Goal: Task Accomplishment & Management: Complete application form

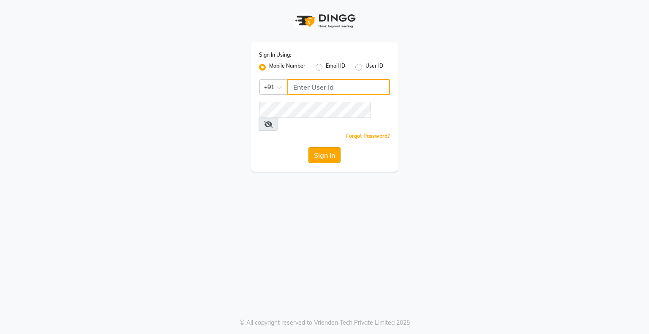
type input "9146152333"
click at [336, 147] on button "Sign In" at bounding box center [325, 155] width 32 height 16
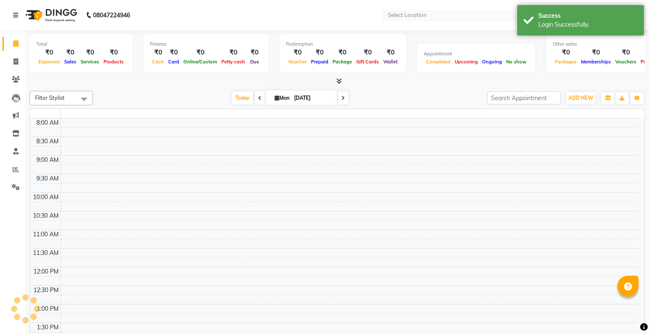
select select "en"
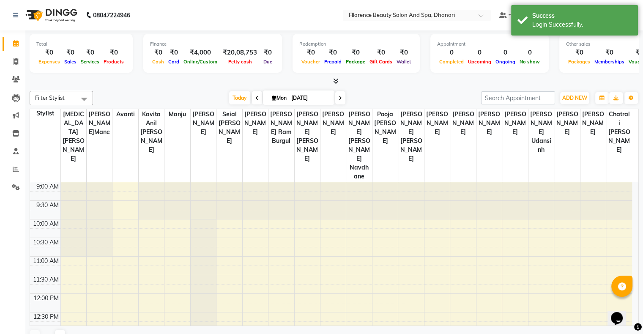
scroll to position [222, 0]
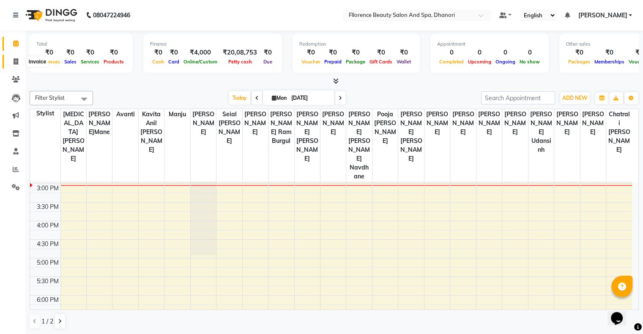
click at [14, 62] on icon at bounding box center [16, 61] width 5 height 6
select select "121"
select select "service"
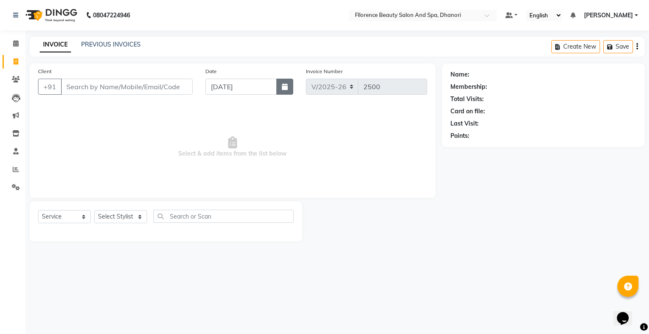
click at [285, 89] on icon "button" at bounding box center [285, 86] width 6 height 7
select select "9"
select select "2025"
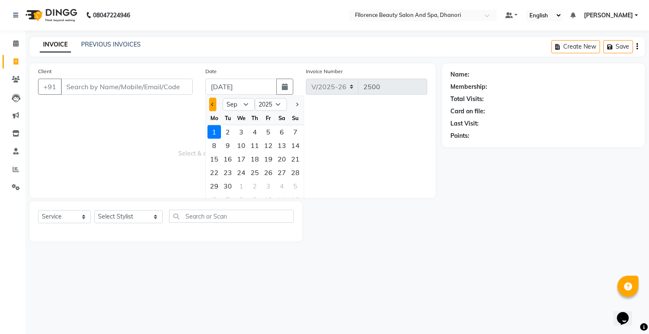
click at [215, 107] on button "Previous month" at bounding box center [212, 105] width 7 height 14
select select "8"
click at [296, 184] on div "31" at bounding box center [296, 186] width 14 height 14
type input "[DATE]"
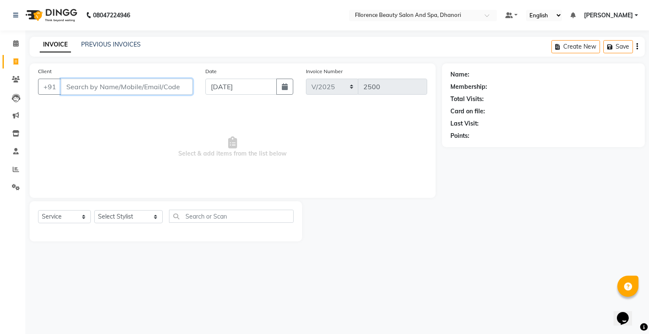
click at [161, 86] on input "Client" at bounding box center [127, 87] width 132 height 16
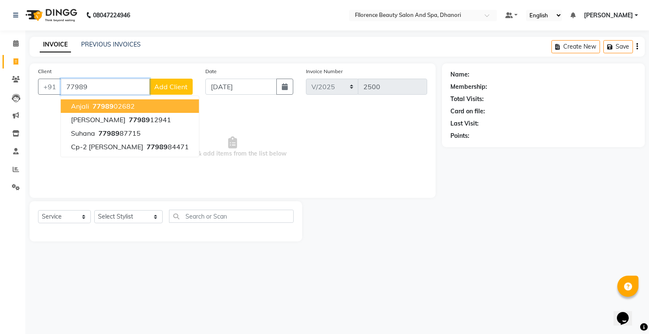
click at [115, 108] on ngb-highlight "77989 02682" at bounding box center [113, 106] width 44 height 8
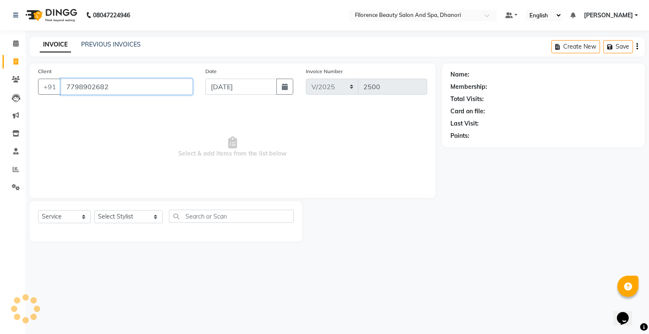
type input "7798902682"
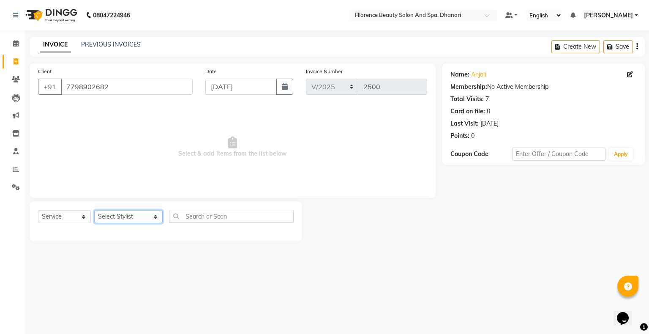
click at [124, 217] on select "Select Stylist [PERSON_NAME] [PERSON_NAME] arjun [PERSON_NAME] [PERSON_NAME] [P…" at bounding box center [128, 216] width 68 height 13
select select "3686"
click at [94, 211] on select "Select Stylist [PERSON_NAME] [PERSON_NAME] arjun [PERSON_NAME] [PERSON_NAME] [P…" at bounding box center [128, 216] width 68 height 13
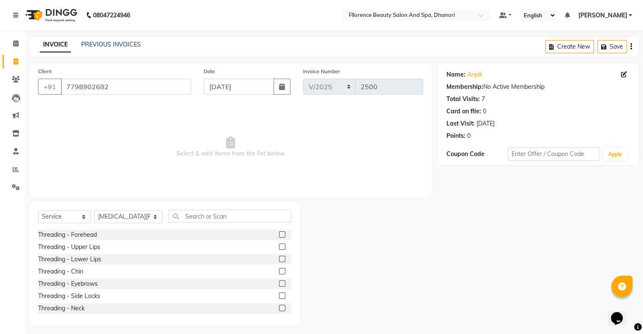
click at [279, 283] on label at bounding box center [282, 283] width 6 height 6
click at [279, 283] on input "checkbox" at bounding box center [281, 283] width 5 height 5
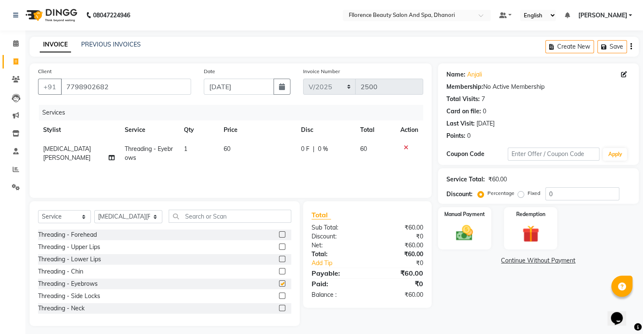
checkbox input "false"
click at [210, 216] on input "text" at bounding box center [230, 216] width 123 height 13
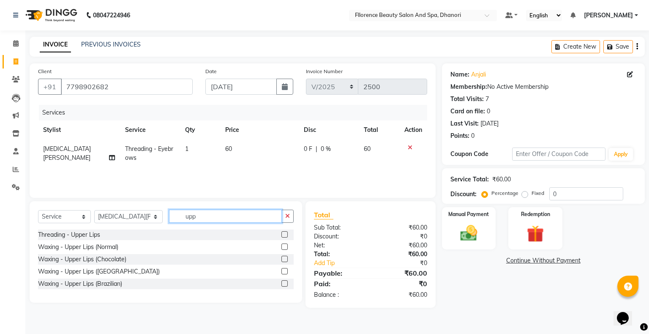
type input "upp"
click at [287, 285] on label at bounding box center [285, 283] width 6 height 6
click at [287, 285] on input "checkbox" at bounding box center [284, 283] width 5 height 5
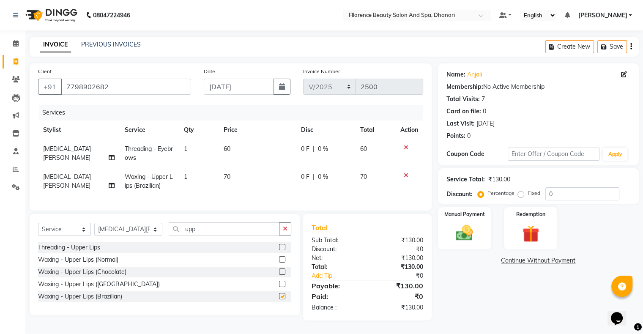
checkbox input "false"
click at [197, 236] on input "upp" at bounding box center [224, 228] width 111 height 13
type input "u"
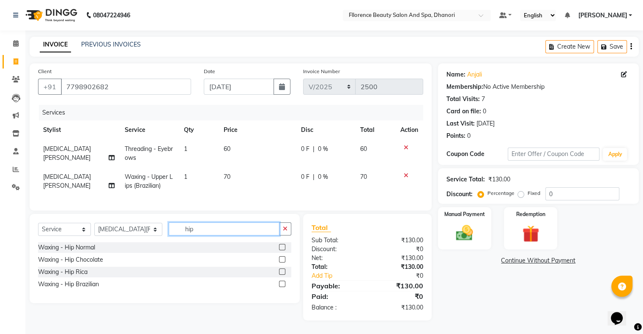
type input "hip"
click at [281, 275] on label at bounding box center [282, 271] width 6 height 6
click at [281, 275] on input "checkbox" at bounding box center [281, 271] width 5 height 5
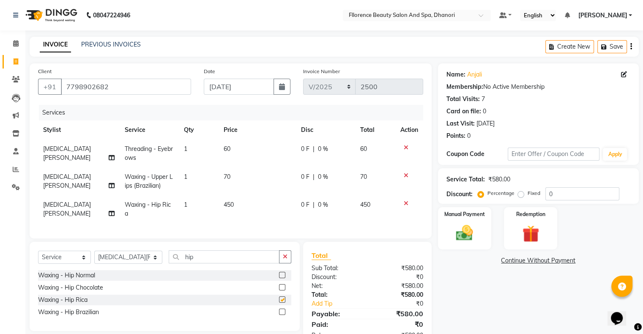
checkbox input "false"
click at [186, 263] on input "hip" at bounding box center [224, 256] width 111 height 13
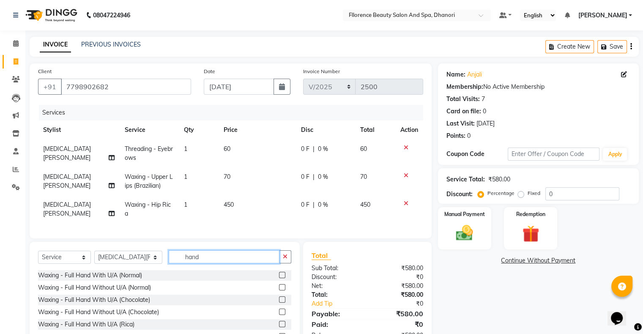
type input "hand"
click at [279, 327] on label at bounding box center [282, 324] width 6 height 6
click at [279, 327] on input "checkbox" at bounding box center [281, 324] width 5 height 5
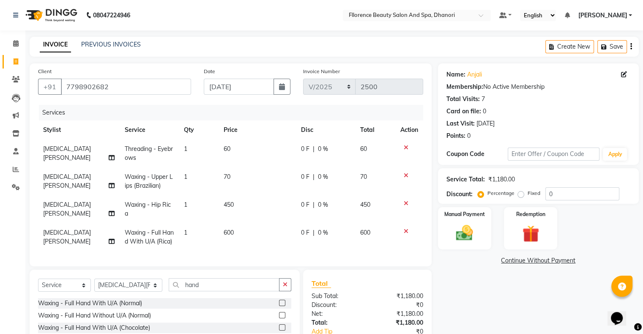
checkbox input "false"
click at [212, 287] on input "hand" at bounding box center [224, 284] width 111 height 13
type input "h"
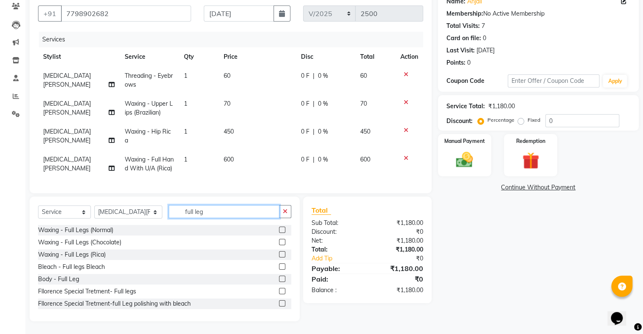
type input "full leg"
click at [279, 255] on label at bounding box center [282, 254] width 6 height 6
click at [279, 255] on input "checkbox" at bounding box center [281, 254] width 5 height 5
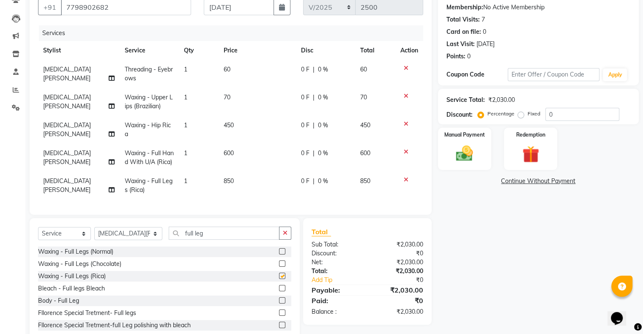
checkbox input "false"
click at [218, 240] on input "full leg" at bounding box center [224, 233] width 111 height 13
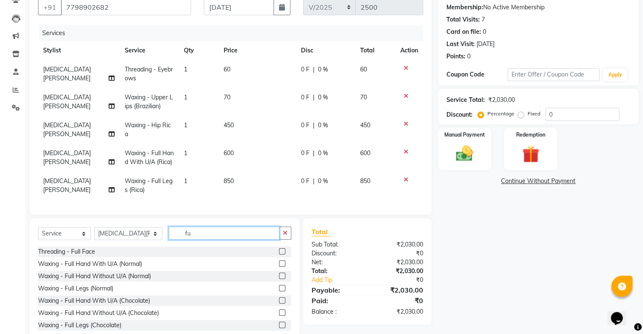
type input "f"
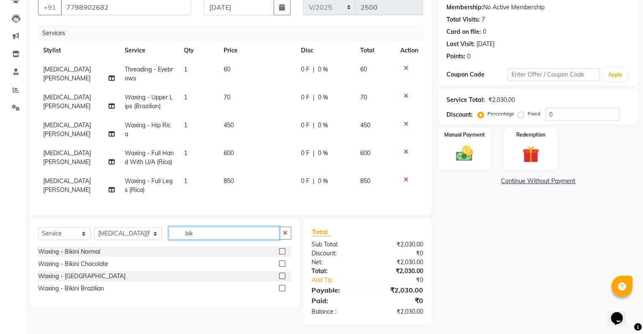
type input "bik"
click at [282, 279] on label at bounding box center [282, 276] width 6 height 6
click at [282, 279] on input "checkbox" at bounding box center [281, 276] width 5 height 5
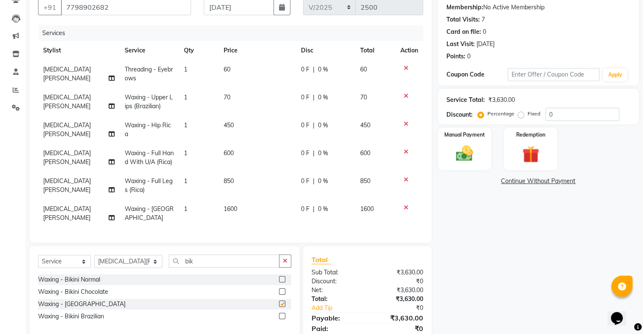
checkbox input "false"
click at [120, 268] on select "Select Stylist [PERSON_NAME] [PERSON_NAME] arjun [PERSON_NAME] [PERSON_NAME] [P…" at bounding box center [128, 261] width 68 height 13
select select "89854"
click at [94, 258] on select "Select Stylist [PERSON_NAME] [PERSON_NAME] arjun [PERSON_NAME] [PERSON_NAME] [P…" at bounding box center [128, 261] width 68 height 13
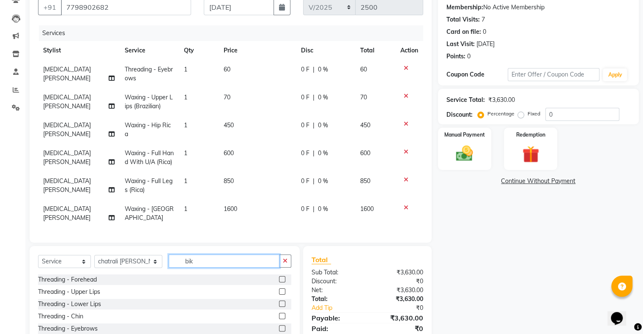
click at [189, 263] on input "bik" at bounding box center [224, 261] width 111 height 13
type input "b"
type input "hair was"
click at [279, 281] on label at bounding box center [282, 279] width 6 height 6
click at [279, 281] on input "checkbox" at bounding box center [281, 279] width 5 height 5
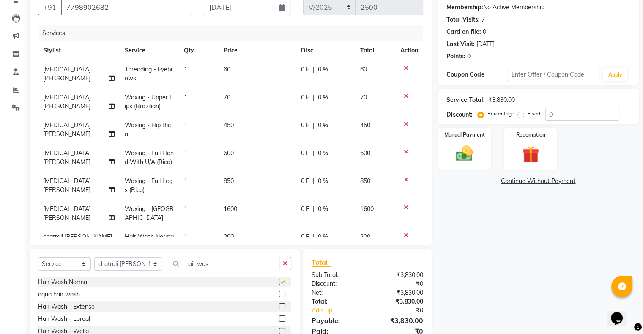
checkbox input "false"
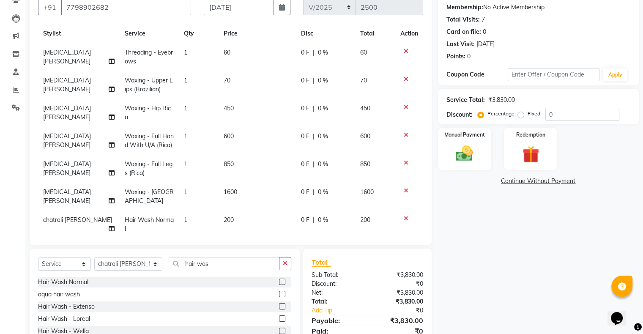
scroll to position [41, 0]
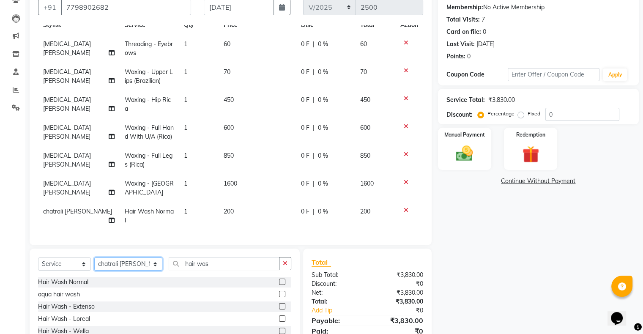
click at [115, 265] on select "Select Stylist [PERSON_NAME] [PERSON_NAME] arjun [PERSON_NAME] [PERSON_NAME] [P…" at bounding box center [128, 263] width 68 height 13
select select "23068"
click at [94, 258] on select "Select Stylist [PERSON_NAME] [PERSON_NAME] arjun [PERSON_NAME] [PERSON_NAME] [P…" at bounding box center [128, 263] width 68 height 13
drag, startPoint x: 224, startPoint y: 255, endPoint x: 222, endPoint y: 261, distance: 6.7
click at [222, 259] on div "Select Service Product Membership Package Voucher Prepaid Gift Card Select Styl…" at bounding box center [165, 311] width 270 height 125
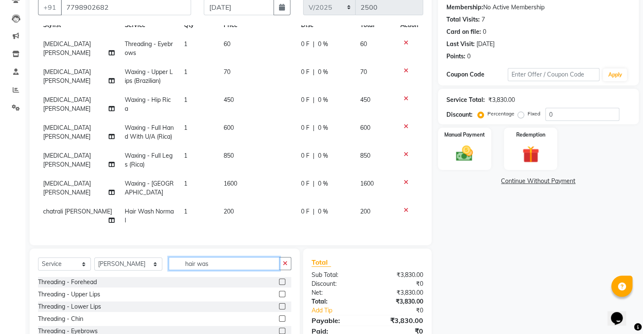
click at [222, 262] on input "hair was" at bounding box center [224, 263] width 111 height 13
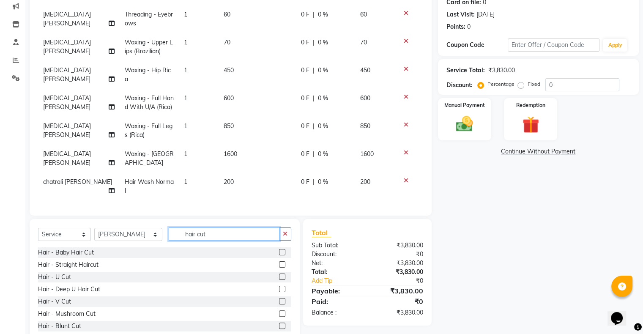
scroll to position [131, 0]
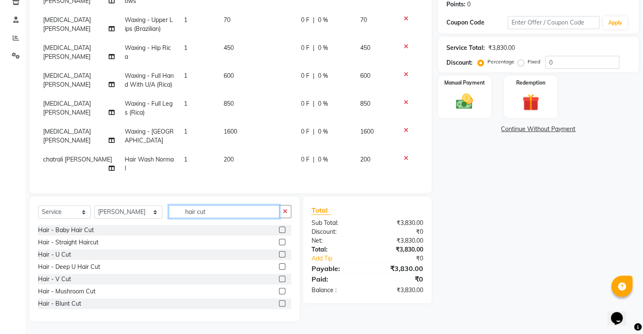
type input "hair cut"
click at [279, 255] on label at bounding box center [282, 254] width 6 height 6
click at [279, 255] on input "checkbox" at bounding box center [281, 254] width 5 height 5
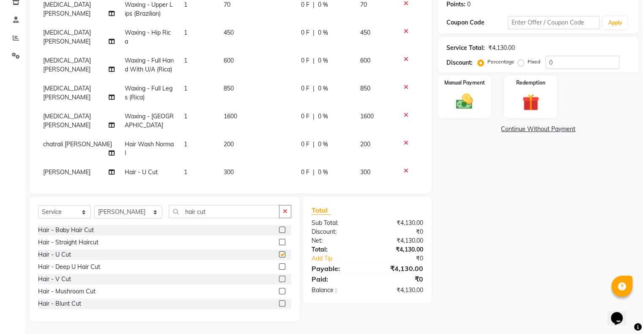
checkbox input "false"
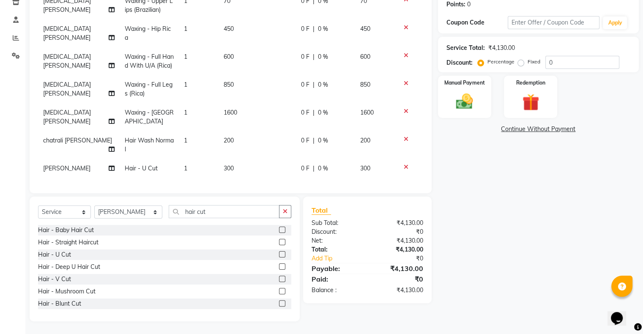
scroll to position [60, 0]
click at [227, 164] on span "300" at bounding box center [229, 168] width 10 height 8
select select "23068"
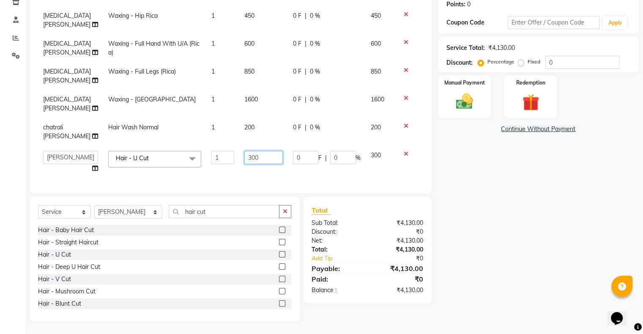
click at [255, 156] on input "300" at bounding box center [263, 157] width 39 height 13
type input "350"
click at [489, 194] on div "Name: [PERSON_NAME] Membership: No Active Membership Total Visits: 7 Card on fi…" at bounding box center [541, 126] width 207 height 389
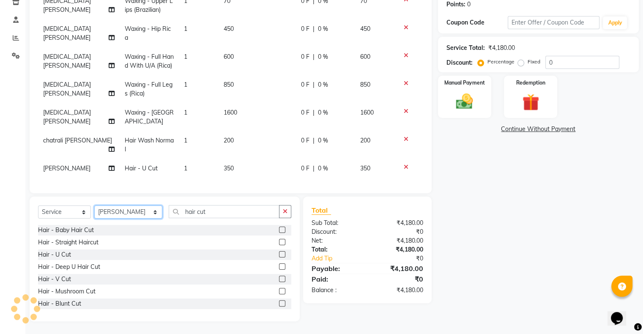
click at [122, 214] on select "Select Stylist [PERSON_NAME] [PERSON_NAME] arjun [PERSON_NAME] [PERSON_NAME] [P…" at bounding box center [128, 211] width 68 height 13
select select "7031"
click at [94, 206] on select "Select Stylist [PERSON_NAME] [PERSON_NAME] arjun [PERSON_NAME] [PERSON_NAME] [P…" at bounding box center [128, 211] width 68 height 13
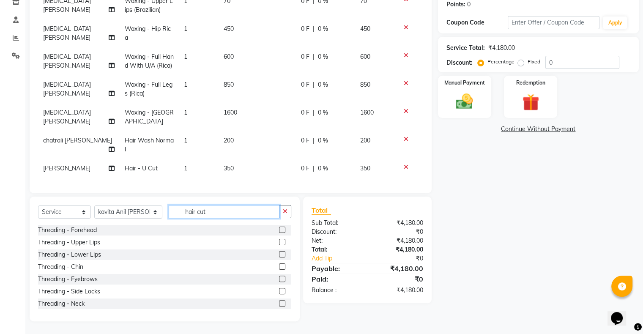
click at [225, 210] on input "hair cut" at bounding box center [224, 211] width 111 height 13
type input "h"
type input "bl"
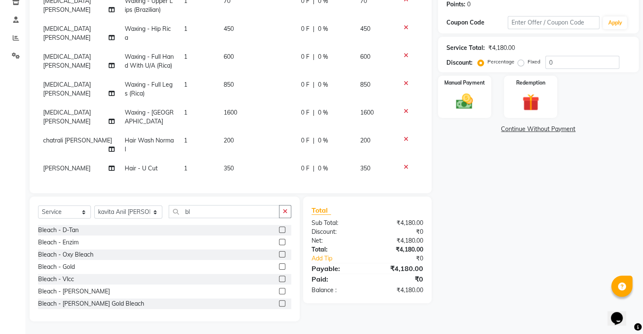
click at [279, 254] on label at bounding box center [282, 254] width 6 height 6
click at [279, 254] on input "checkbox" at bounding box center [281, 254] width 5 height 5
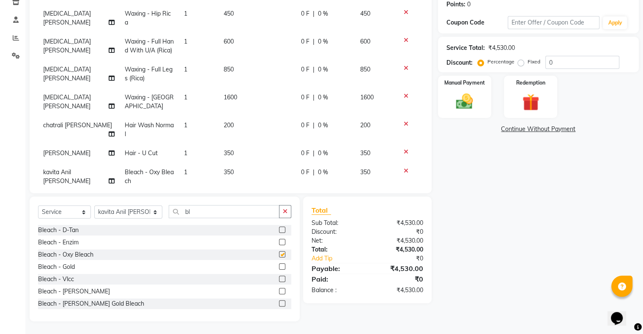
checkbox input "false"
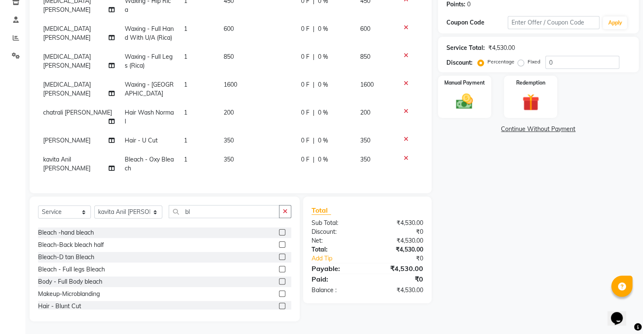
scroll to position [101, 0]
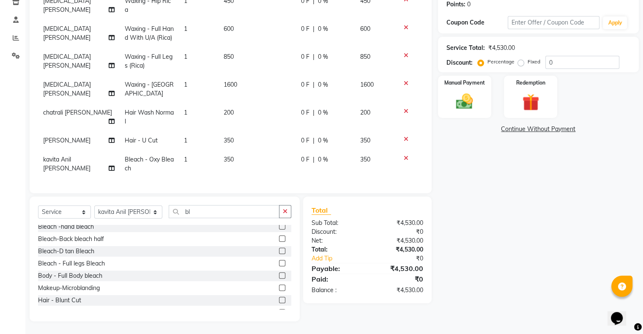
click at [279, 239] on label at bounding box center [282, 239] width 6 height 6
click at [279, 239] on input "checkbox" at bounding box center [281, 238] width 5 height 5
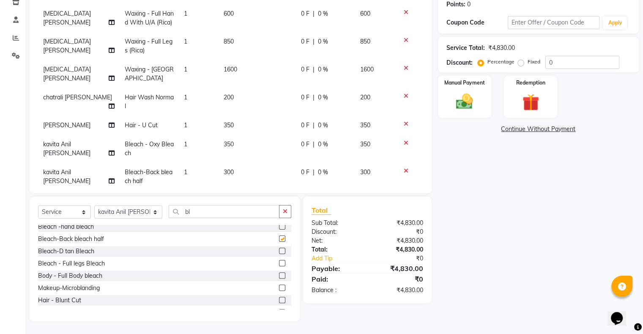
checkbox input "false"
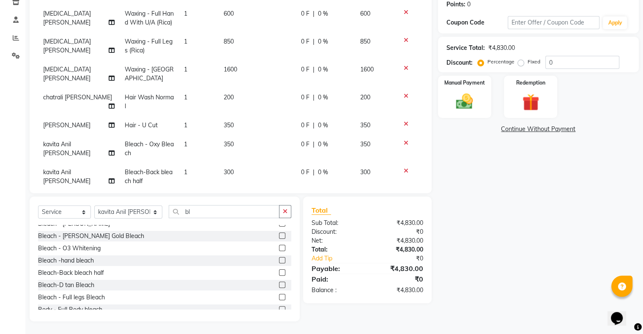
scroll to position [51, 0]
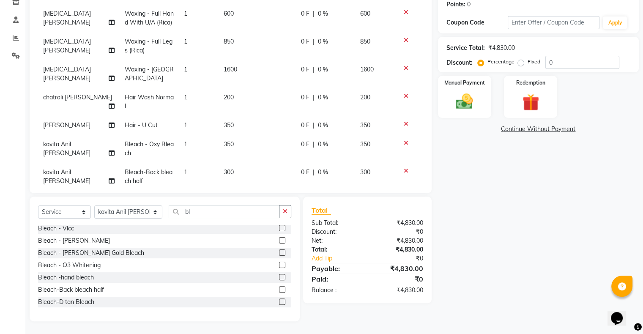
click at [279, 240] on label at bounding box center [282, 240] width 6 height 6
click at [279, 240] on input "checkbox" at bounding box center [281, 240] width 5 height 5
checkbox input "false"
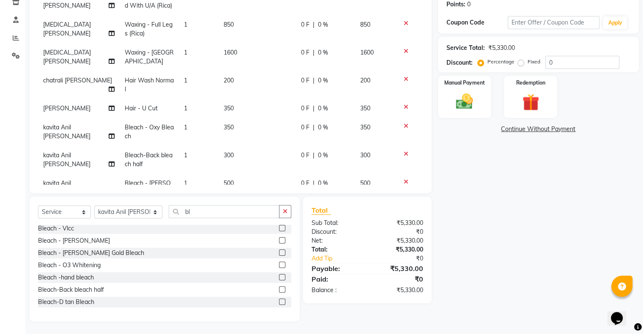
scroll to position [143, 0]
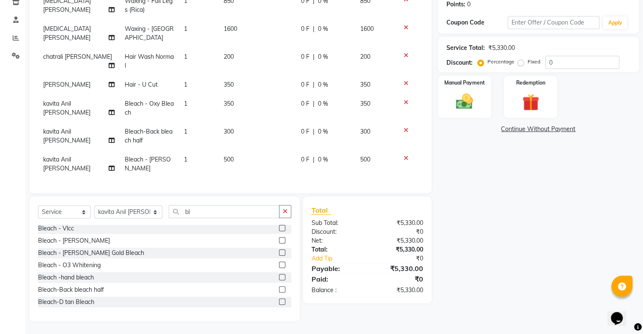
click at [404, 155] on icon at bounding box center [406, 158] width 5 height 6
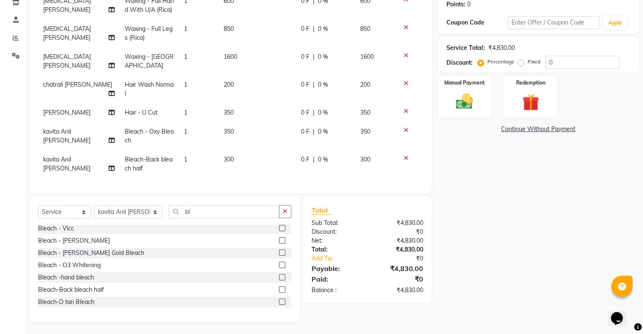
scroll to position [115, 0]
click at [224, 156] on span "300" at bounding box center [229, 160] width 10 height 8
select select "7031"
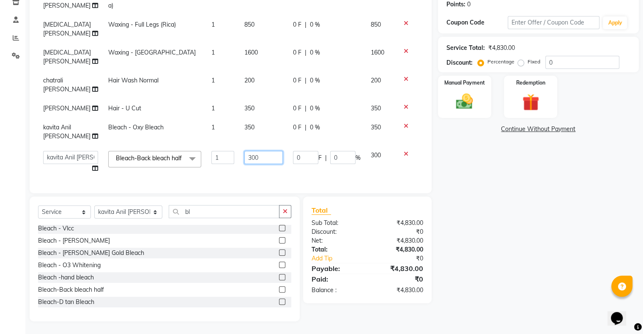
click at [244, 151] on input "300" at bounding box center [263, 157] width 39 height 13
type input "500"
click at [194, 271] on div "Bleach - D-Tan Bleach - Enzim Bleach - Oxy Bleach Bleach - Gold Bleach - Vlcc B…" at bounding box center [164, 267] width 253 height 85
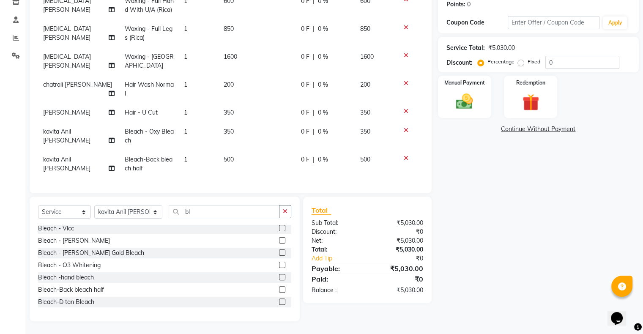
click at [224, 156] on span "500" at bounding box center [229, 160] width 10 height 8
select select "7031"
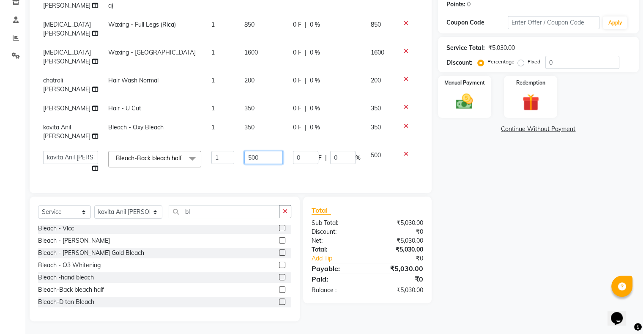
click at [244, 151] on input "500" at bounding box center [263, 157] width 39 height 13
type input "800"
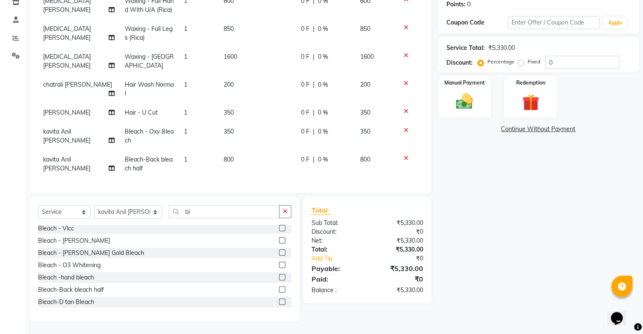
click at [529, 230] on div "Name: [PERSON_NAME] Membership: No Active Membership Total Visits: 7 Card on fi…" at bounding box center [541, 126] width 207 height 389
click at [214, 212] on input "bl" at bounding box center [224, 211] width 111 height 13
type input "b"
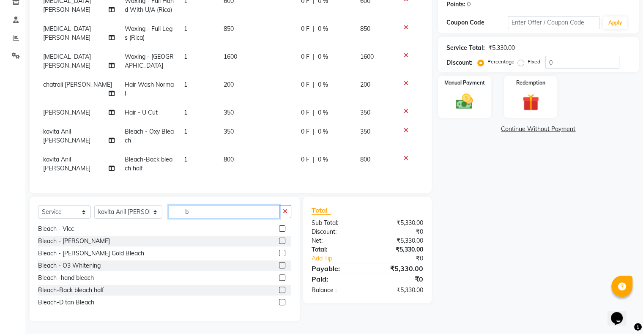
scroll to position [0, 0]
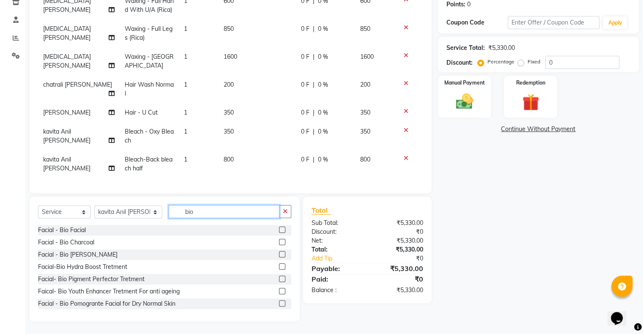
type input "bio"
click at [279, 230] on label at bounding box center [282, 230] width 6 height 6
click at [279, 230] on input "checkbox" at bounding box center [281, 229] width 5 height 5
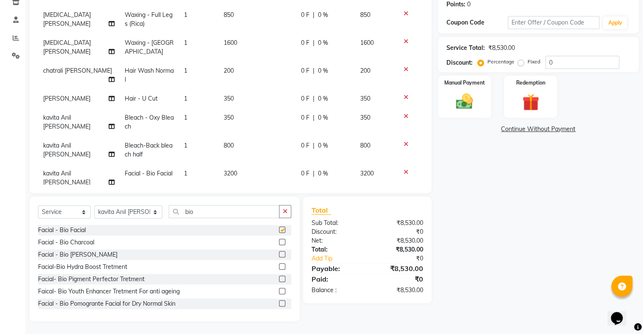
checkbox input "false"
drag, startPoint x: 521, startPoint y: 62, endPoint x: 535, endPoint y: 61, distance: 14.4
click at [528, 62] on label "Fixed" at bounding box center [534, 62] width 13 height 8
click at [521, 62] on input "Fixed" at bounding box center [523, 62] width 6 height 6
radio input "true"
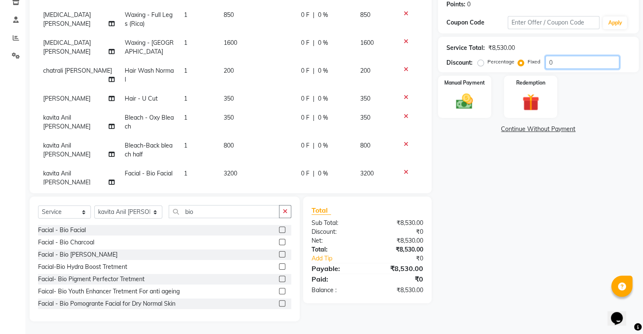
click at [547, 61] on input "0" at bounding box center [582, 62] width 74 height 13
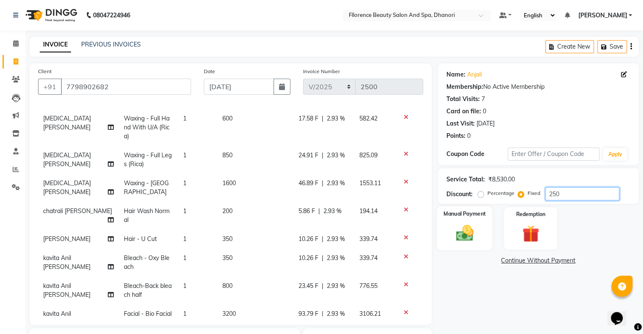
type input "250"
click at [448, 238] on div "Manual Payment" at bounding box center [464, 228] width 55 height 44
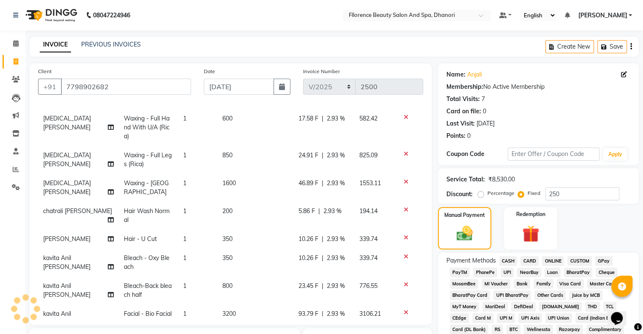
click at [533, 262] on span "CARD" at bounding box center [529, 261] width 18 height 10
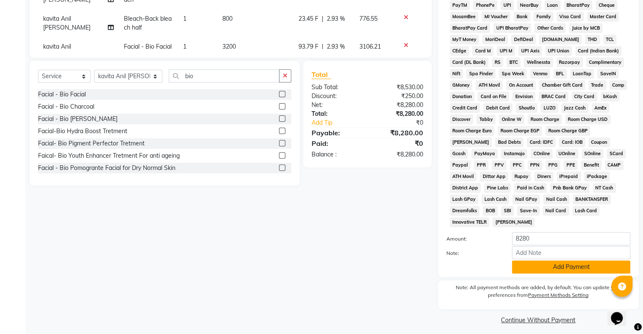
click at [563, 260] on button "Add Payment" at bounding box center [571, 266] width 118 height 13
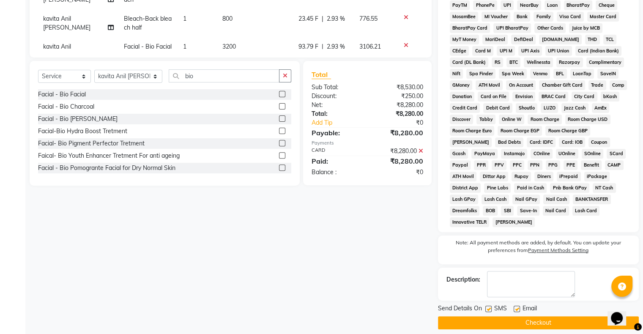
click at [511, 316] on button "Checkout" at bounding box center [538, 322] width 201 height 13
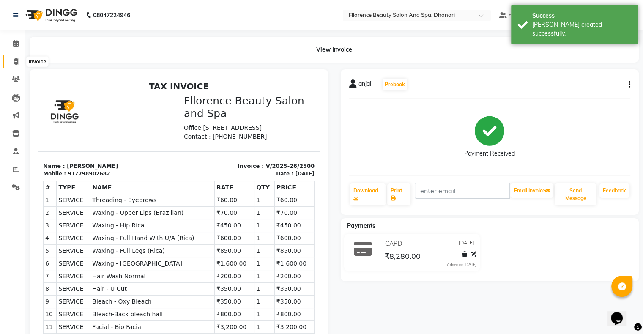
click at [14, 63] on icon at bounding box center [16, 61] width 5 height 6
select select "121"
select select "service"
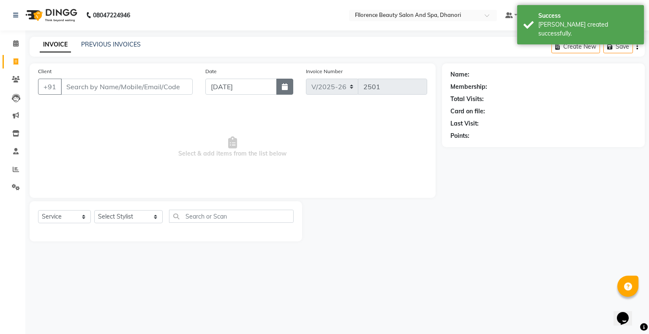
click at [282, 90] on button "button" at bounding box center [285, 87] width 17 height 16
select select "9"
select select "2025"
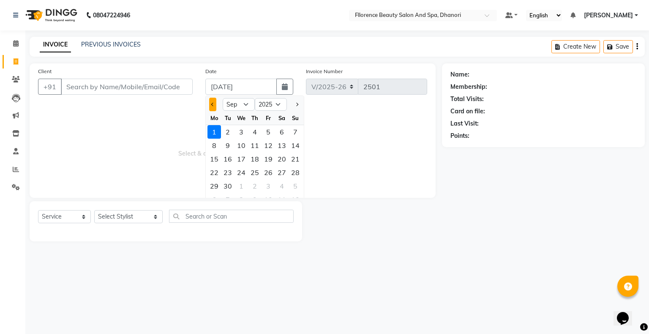
click at [215, 104] on button "Previous month" at bounding box center [212, 105] width 7 height 14
select select "8"
click at [294, 182] on div "31" at bounding box center [296, 186] width 14 height 14
type input "[DATE]"
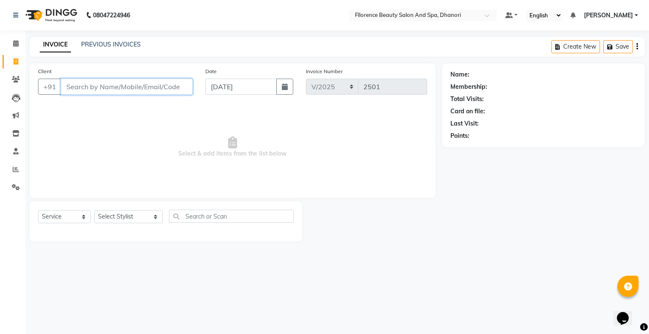
click at [129, 90] on input "Client" at bounding box center [127, 87] width 132 height 16
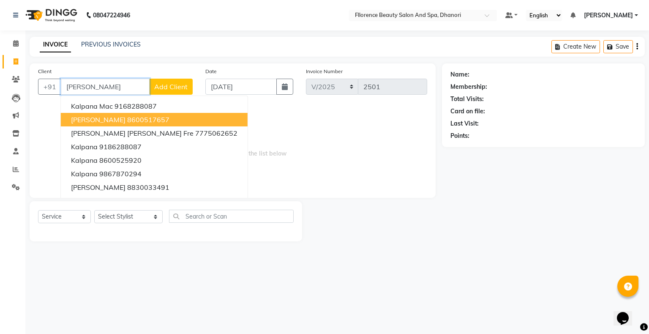
click at [112, 115] on button "[PERSON_NAME] 8600517657" at bounding box center [154, 120] width 187 height 14
type input "8600517657"
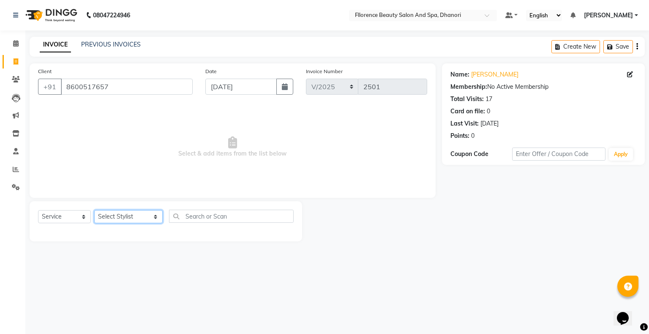
click at [113, 217] on select "Select Stylist [PERSON_NAME] [PERSON_NAME] arjun [PERSON_NAME] [PERSON_NAME] [P…" at bounding box center [128, 216] width 68 height 13
select select "20592"
click at [94, 211] on select "Select Stylist [PERSON_NAME] [PERSON_NAME] arjun [PERSON_NAME] [PERSON_NAME] [P…" at bounding box center [128, 216] width 68 height 13
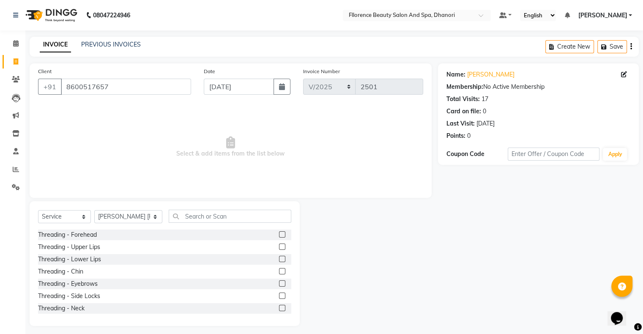
click at [279, 283] on label at bounding box center [282, 283] width 6 height 6
click at [279, 283] on input "checkbox" at bounding box center [281, 283] width 5 height 5
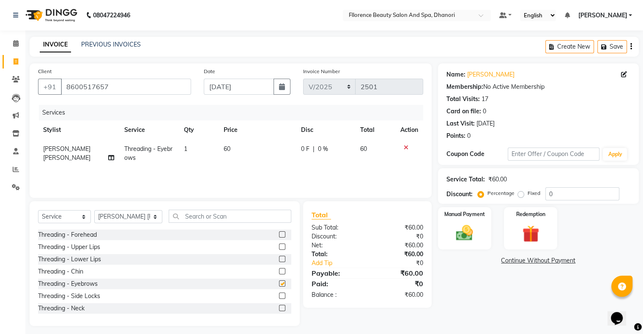
checkbox input "false"
click at [279, 247] on label at bounding box center [282, 247] width 6 height 6
click at [279, 247] on input "checkbox" at bounding box center [281, 246] width 5 height 5
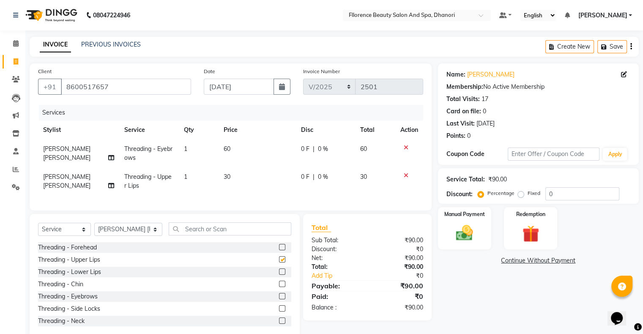
checkbox input "false"
click at [279, 275] on label at bounding box center [282, 271] width 6 height 6
click at [279, 275] on input "checkbox" at bounding box center [281, 271] width 5 height 5
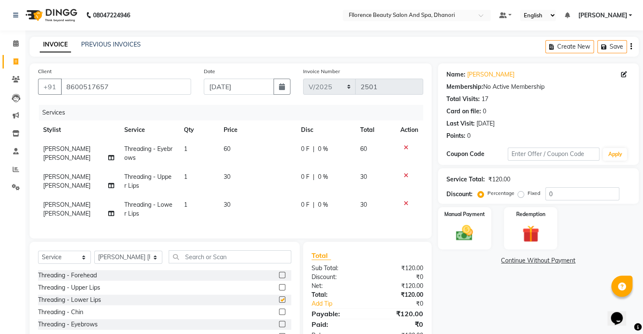
checkbox input "false"
click at [279, 315] on label at bounding box center [282, 312] width 6 height 6
click at [279, 315] on input "checkbox" at bounding box center [281, 312] width 5 height 5
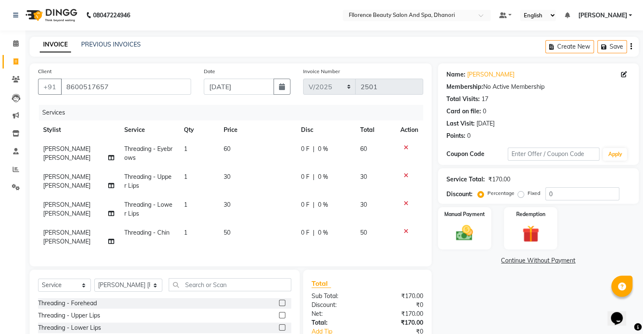
checkbox input "false"
click at [225, 232] on span "50" at bounding box center [227, 233] width 7 height 8
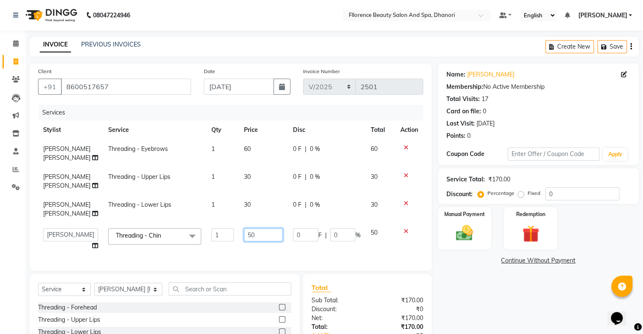
click at [250, 241] on input "50" at bounding box center [263, 234] width 39 height 13
type input "5"
type input "30"
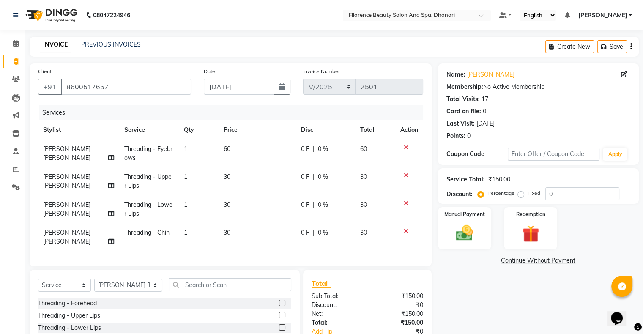
click at [480, 294] on div "Name: [PERSON_NAME] Membership: No Active Membership Total Visits: 17 Card on f…" at bounding box center [541, 228] width 207 height 331
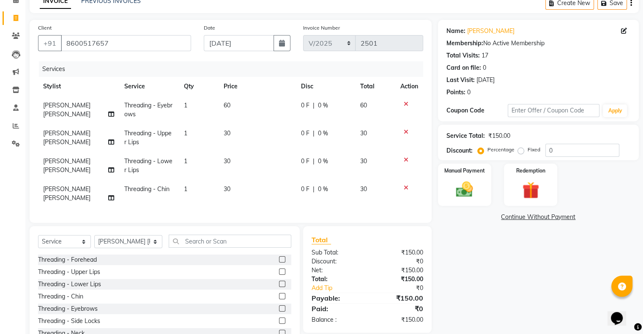
scroll to position [79, 0]
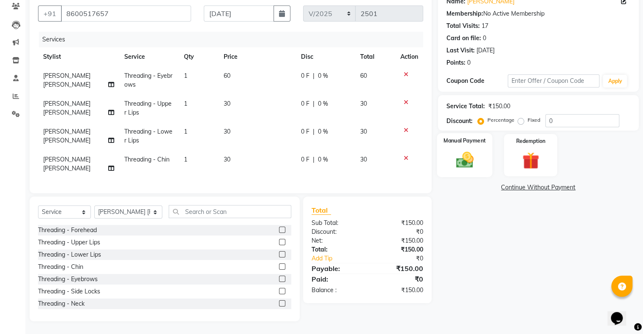
click at [468, 155] on img at bounding box center [464, 160] width 28 height 20
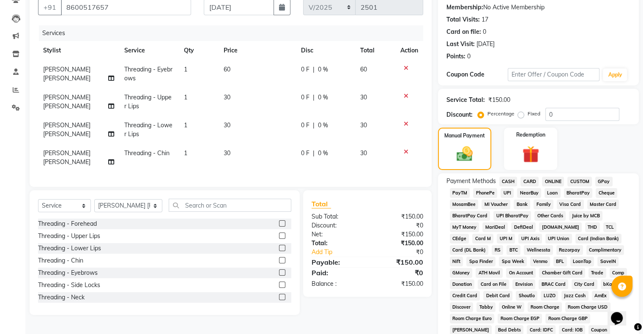
click at [604, 181] on span "GPay" at bounding box center [603, 182] width 17 height 10
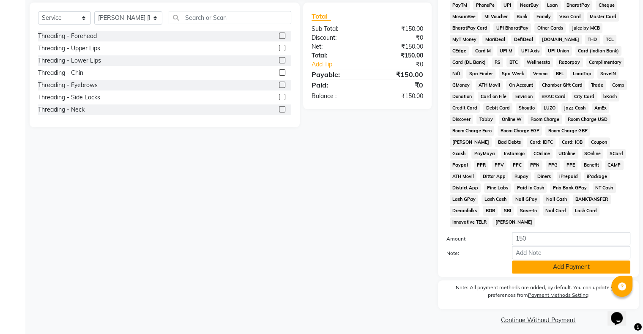
click at [541, 260] on button "Add Payment" at bounding box center [571, 266] width 118 height 13
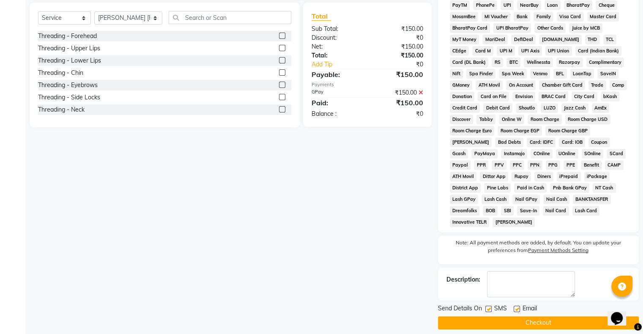
click at [519, 317] on button "Checkout" at bounding box center [538, 322] width 201 height 13
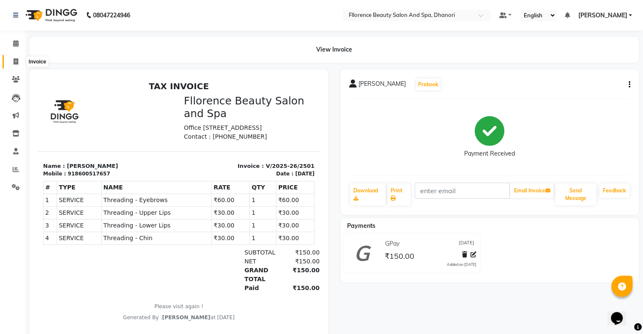
click at [16, 64] on icon at bounding box center [16, 61] width 5 height 6
select select "service"
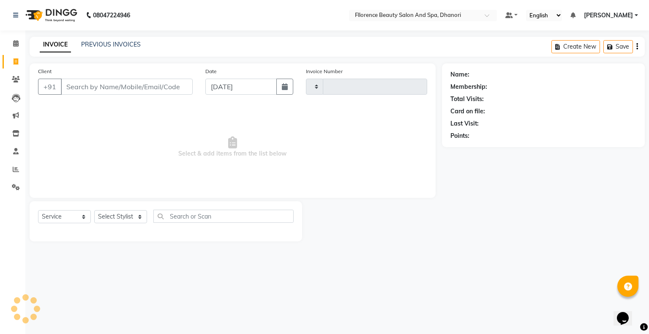
type input "2502"
select select "121"
click at [287, 87] on icon "button" at bounding box center [285, 86] width 6 height 7
select select "9"
select select "2025"
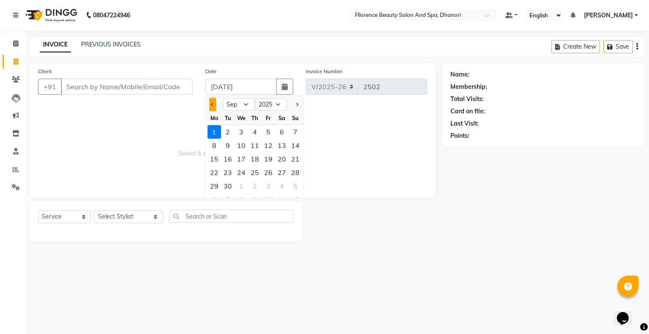
click at [212, 104] on span "Previous month" at bounding box center [212, 104] width 3 height 3
select select "8"
click at [298, 187] on div "31" at bounding box center [296, 186] width 14 height 14
type input "[DATE]"
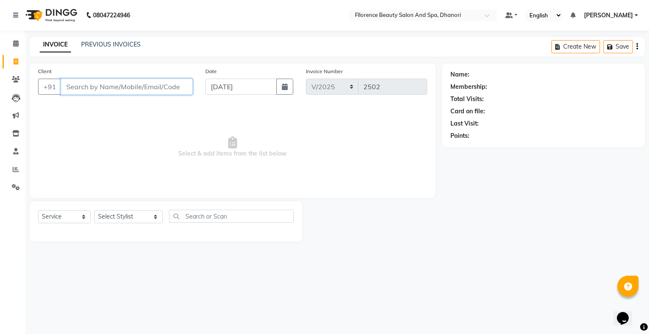
click at [147, 86] on input "Client" at bounding box center [127, 87] width 132 height 16
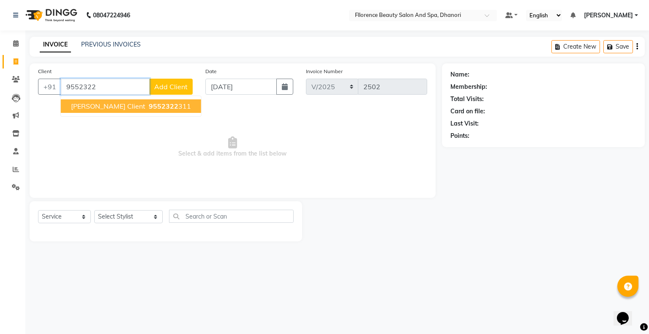
click at [149, 110] on span "9552322" at bounding box center [164, 106] width 30 height 8
type input "9552322311"
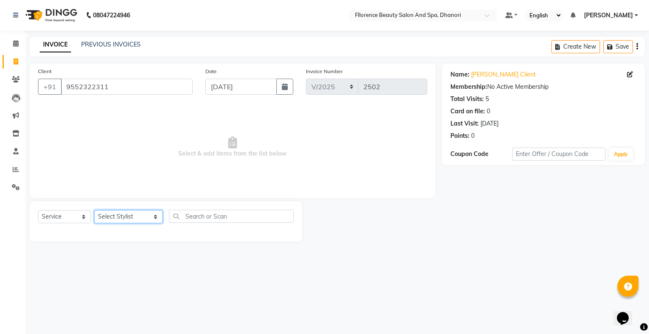
click at [108, 216] on select "Select Stylist [PERSON_NAME] [PERSON_NAME] arjun [PERSON_NAME] [PERSON_NAME] [P…" at bounding box center [128, 216] width 68 height 13
select select "20592"
click at [94, 211] on select "Select Stylist [PERSON_NAME] [PERSON_NAME] arjun [PERSON_NAME] [PERSON_NAME] [P…" at bounding box center [128, 216] width 68 height 13
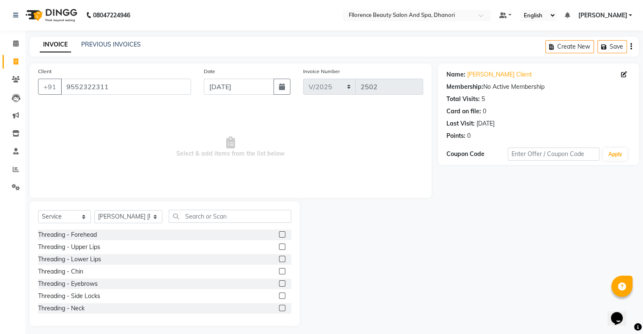
click at [279, 285] on label at bounding box center [282, 283] width 6 height 6
click at [279, 285] on input "checkbox" at bounding box center [281, 283] width 5 height 5
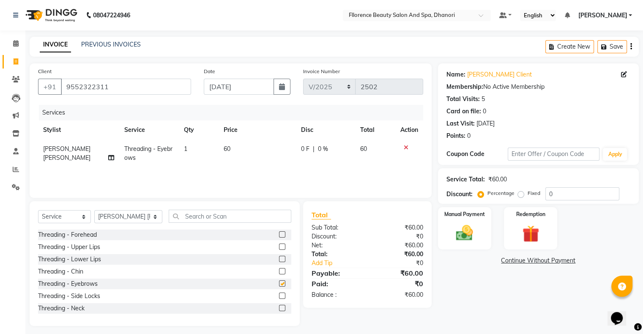
checkbox input "false"
click at [468, 235] on img at bounding box center [464, 233] width 28 height 20
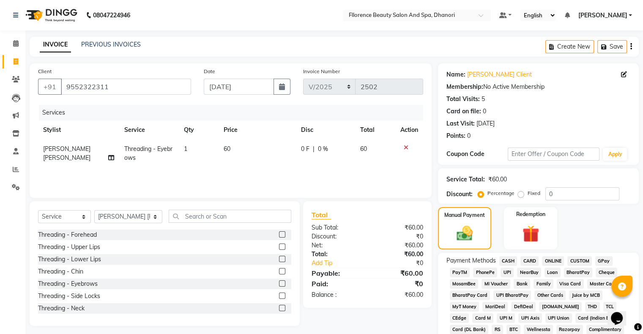
click at [597, 260] on span "GPay" at bounding box center [603, 261] width 17 height 10
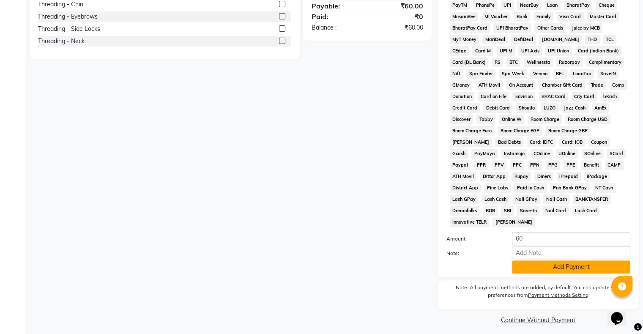
click at [572, 263] on button "Add Payment" at bounding box center [571, 266] width 118 height 13
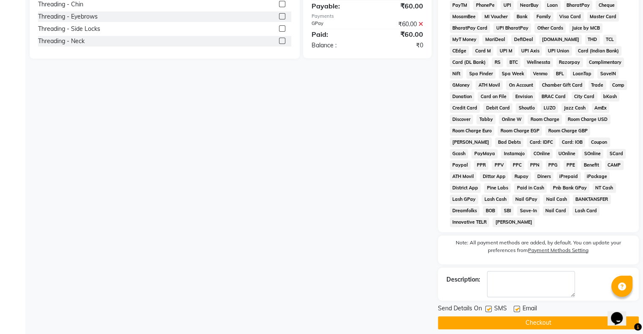
click at [521, 322] on button "Checkout" at bounding box center [538, 322] width 201 height 13
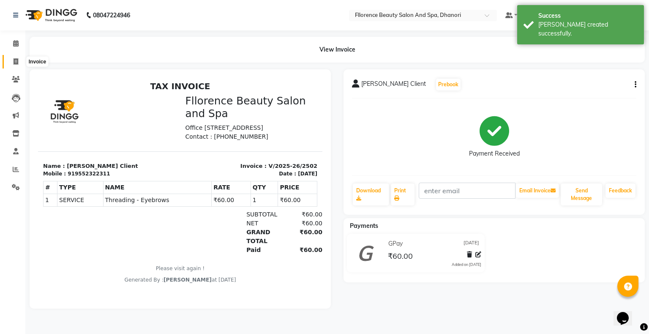
click at [18, 62] on span at bounding box center [15, 62] width 15 height 10
select select "service"
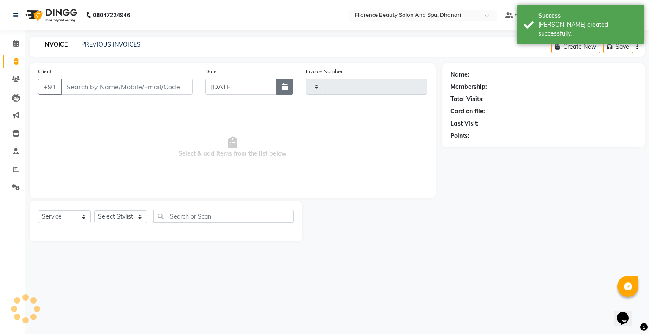
type input "2503"
select select "121"
click at [282, 89] on icon "button" at bounding box center [285, 86] width 6 height 7
select select "9"
select select "2025"
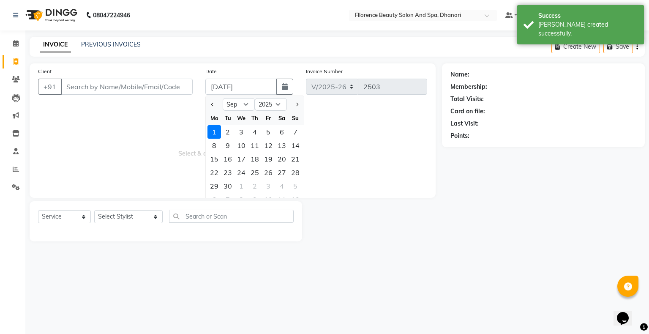
click at [208, 108] on div at bounding box center [214, 105] width 17 height 14
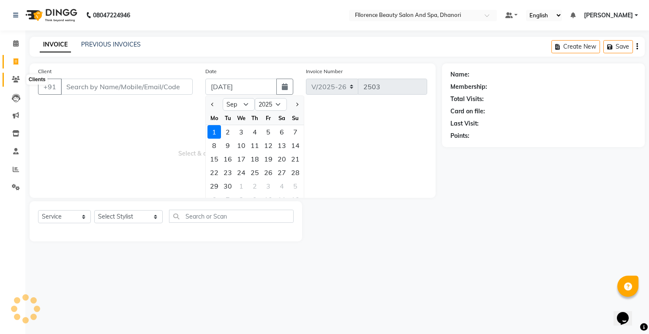
click at [18, 77] on icon at bounding box center [16, 79] width 8 height 6
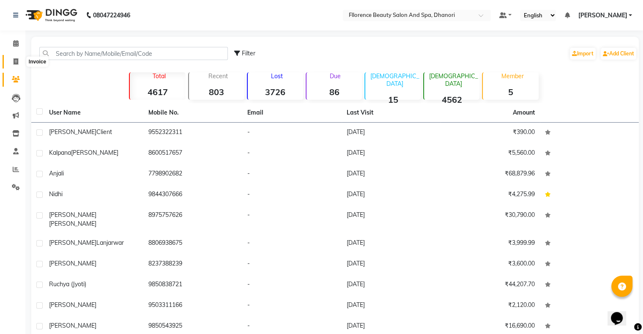
click at [15, 63] on icon at bounding box center [16, 61] width 5 height 6
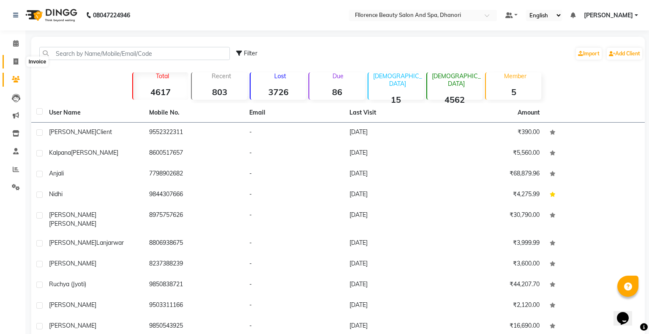
select select "121"
select select "service"
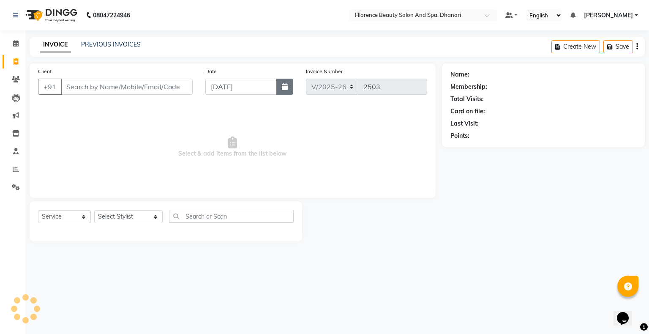
click at [282, 88] on button "button" at bounding box center [285, 87] width 17 height 16
select select "9"
select select "2025"
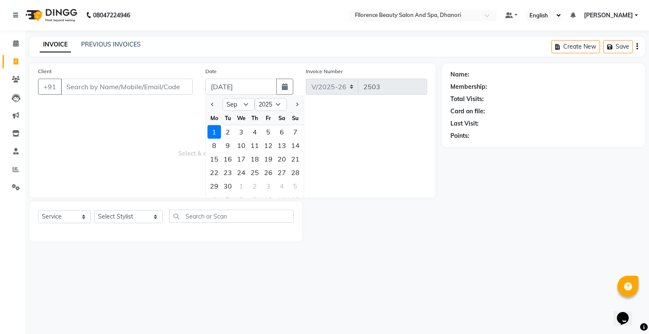
click at [217, 107] on div at bounding box center [214, 105] width 17 height 14
click at [214, 109] on button "Previous month" at bounding box center [212, 105] width 7 height 14
select select "8"
drag, startPoint x: 299, startPoint y: 184, endPoint x: 228, endPoint y: 153, distance: 77.6
click at [299, 184] on div "31" at bounding box center [296, 186] width 14 height 14
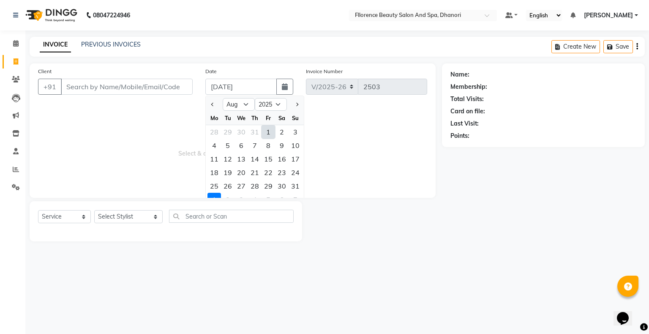
type input "[DATE]"
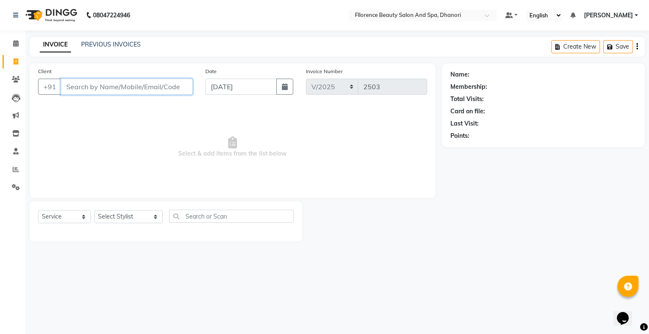
click at [161, 92] on input "Client" at bounding box center [127, 87] width 132 height 16
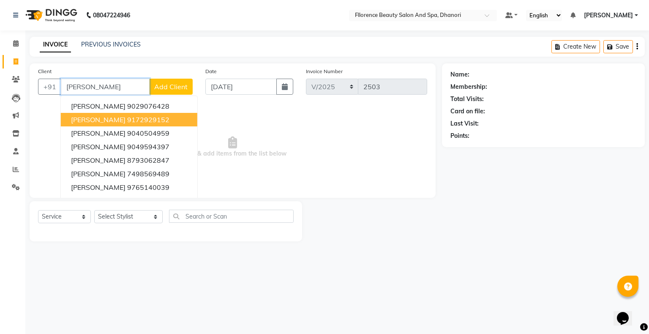
click at [139, 121] on button "[PERSON_NAME] 9172929152" at bounding box center [129, 120] width 137 height 14
type input "9172929152"
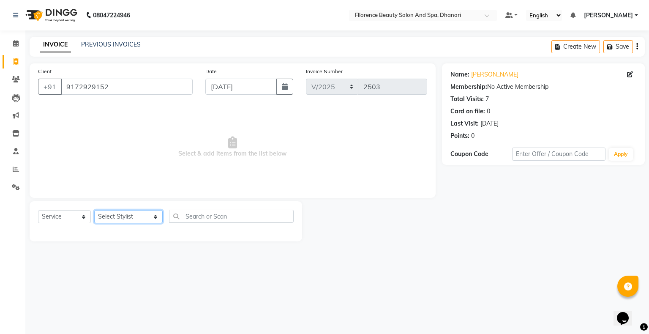
click at [102, 217] on select "Select Stylist [PERSON_NAME] [PERSON_NAME] arjun [PERSON_NAME] [PERSON_NAME] [P…" at bounding box center [128, 216] width 68 height 13
select select "13398"
click at [94, 211] on select "Select Stylist [PERSON_NAME] [PERSON_NAME] arjun [PERSON_NAME] [PERSON_NAME] [P…" at bounding box center [128, 216] width 68 height 13
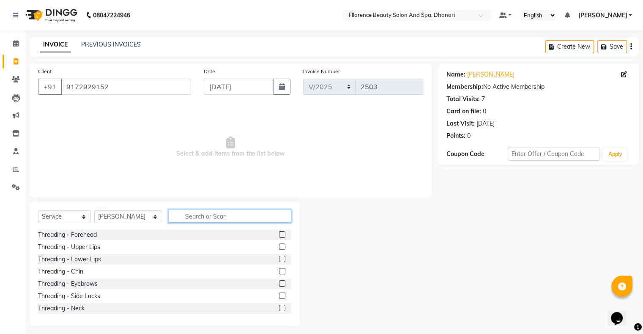
click at [200, 217] on input "text" at bounding box center [230, 216] width 123 height 13
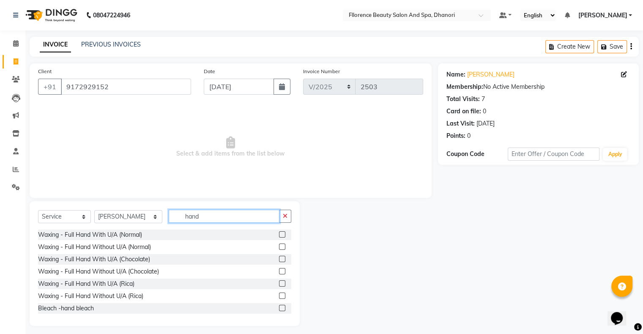
type input "hand"
click at [279, 285] on label at bounding box center [282, 283] width 6 height 6
click at [279, 285] on input "checkbox" at bounding box center [281, 283] width 5 height 5
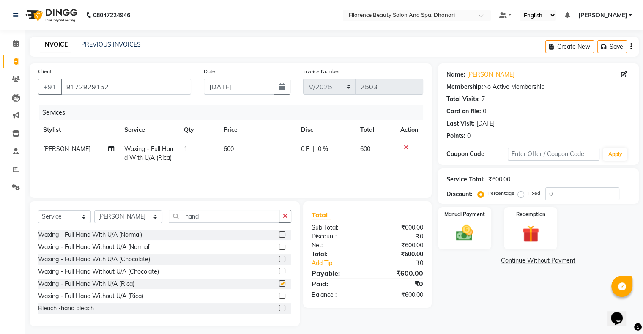
checkbox input "false"
click at [196, 218] on input "hand" at bounding box center [224, 216] width 111 height 13
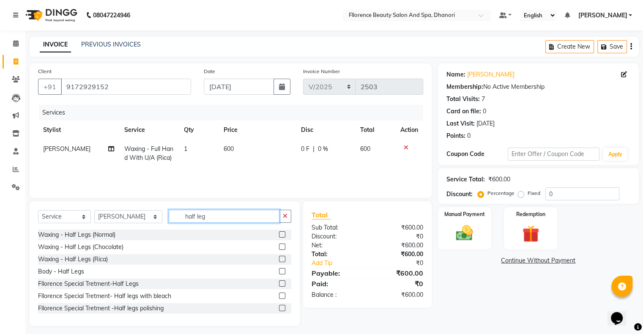
type input "half leg"
click at [279, 247] on label at bounding box center [282, 247] width 6 height 6
click at [279, 247] on input "checkbox" at bounding box center [281, 246] width 5 height 5
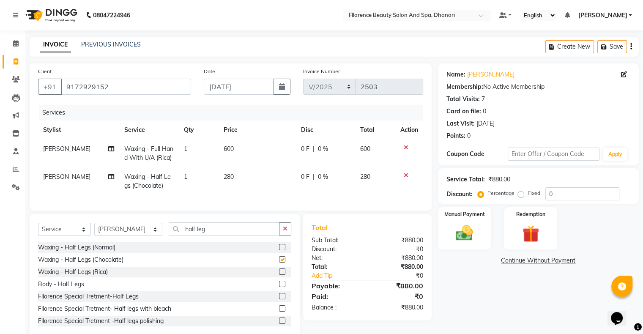
checkbox input "false"
click at [103, 236] on select "Select Stylist [PERSON_NAME] [PERSON_NAME] arjun [PERSON_NAME] [PERSON_NAME] [P…" at bounding box center [128, 229] width 68 height 13
select select "3686"
click at [94, 230] on select "Select Stylist [PERSON_NAME] [PERSON_NAME] arjun [PERSON_NAME] [PERSON_NAME] [P…" at bounding box center [128, 229] width 68 height 13
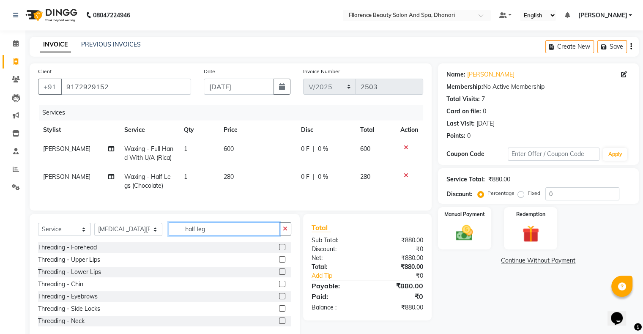
click at [216, 231] on input "half leg" at bounding box center [224, 228] width 111 height 13
type input "h"
click at [279, 299] on label at bounding box center [282, 296] width 6 height 6
click at [279, 299] on input "checkbox" at bounding box center [281, 296] width 5 height 5
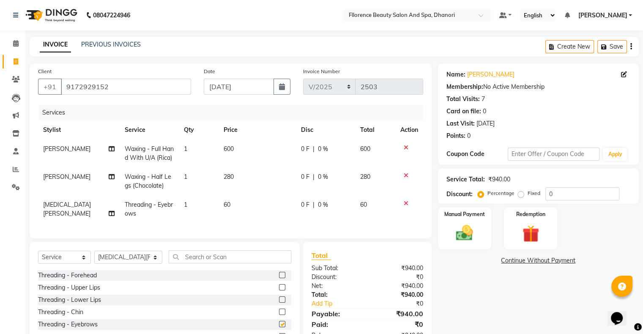
checkbox input "false"
click at [279, 290] on label at bounding box center [282, 287] width 6 height 6
click at [279, 290] on input "checkbox" at bounding box center [281, 287] width 5 height 5
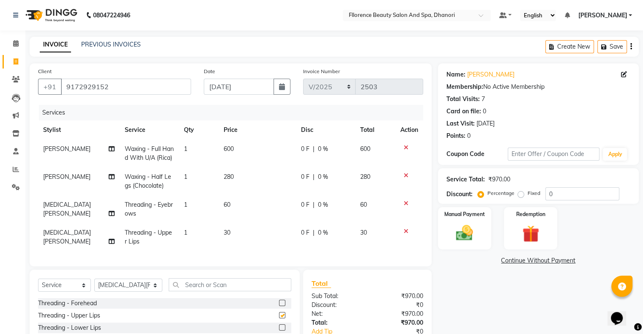
checkbox input "false"
click at [279, 306] on label at bounding box center [282, 303] width 6 height 6
click at [279, 306] on input "checkbox" at bounding box center [281, 303] width 5 height 5
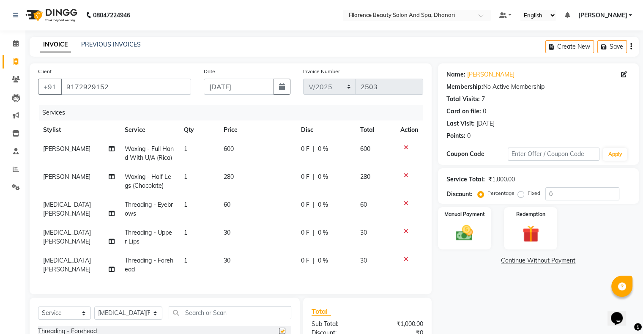
checkbox input "false"
click at [470, 236] on img at bounding box center [464, 233] width 28 height 20
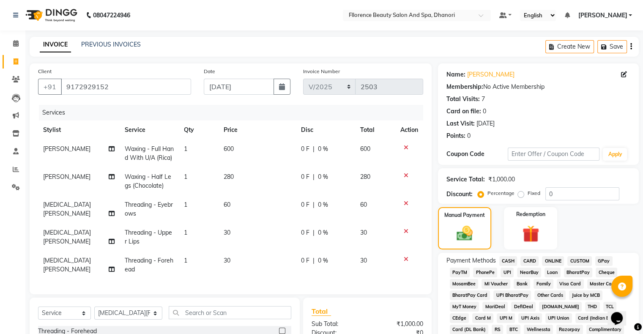
click at [600, 258] on span "GPay" at bounding box center [603, 261] width 17 height 10
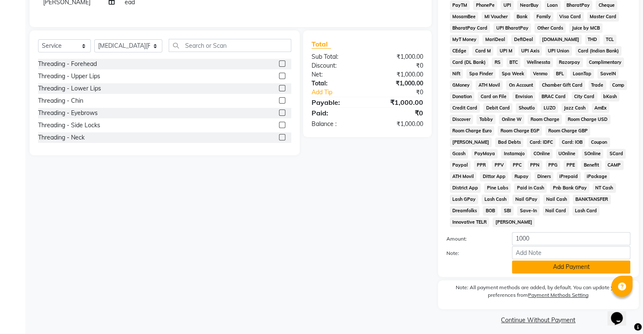
click at [535, 263] on button "Add Payment" at bounding box center [571, 266] width 118 height 13
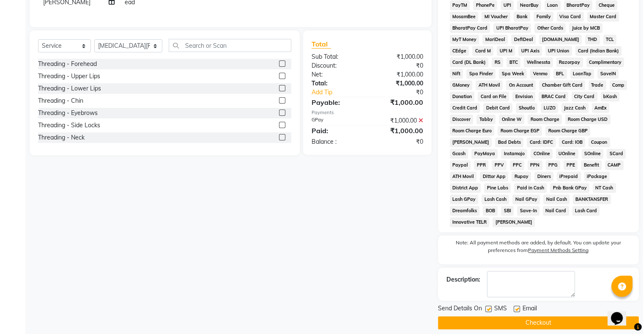
click at [504, 320] on button "Checkout" at bounding box center [538, 322] width 201 height 13
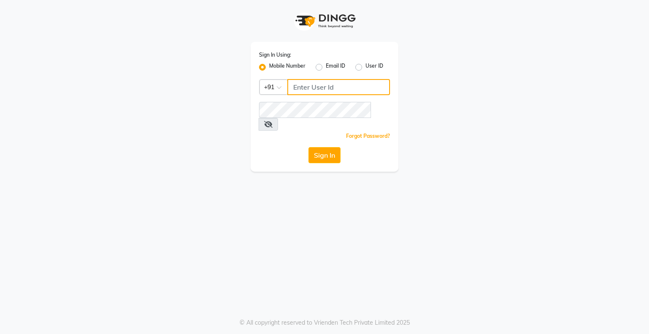
type input "9146152333"
click at [458, 27] on div "Sign In Using: Mobile Number Email ID User ID Country Code × [PHONE_NUMBER] Rem…" at bounding box center [325, 86] width 482 height 172
click at [334, 147] on button "Sign In" at bounding box center [325, 155] width 32 height 16
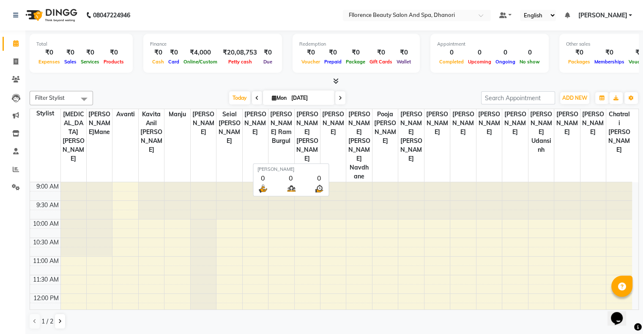
click at [334, 147] on th "[PERSON_NAME]" at bounding box center [333, 145] width 26 height 73
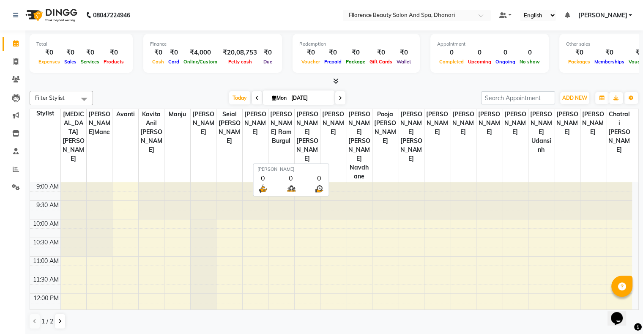
click at [334, 147] on th "[PERSON_NAME]" at bounding box center [333, 145] width 26 height 73
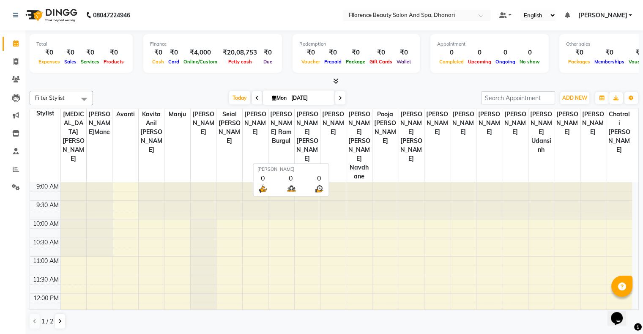
click at [334, 147] on th "[PERSON_NAME]" at bounding box center [333, 145] width 26 height 73
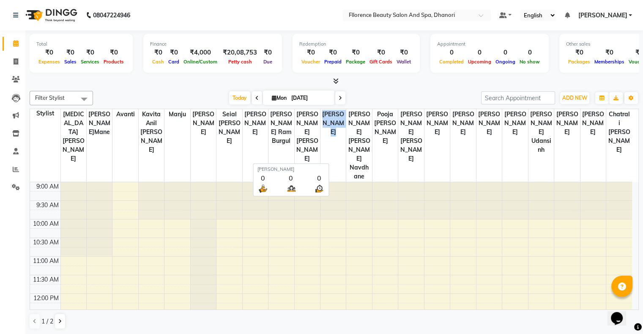
click at [334, 147] on th "[PERSON_NAME]" at bounding box center [333, 145] width 26 height 73
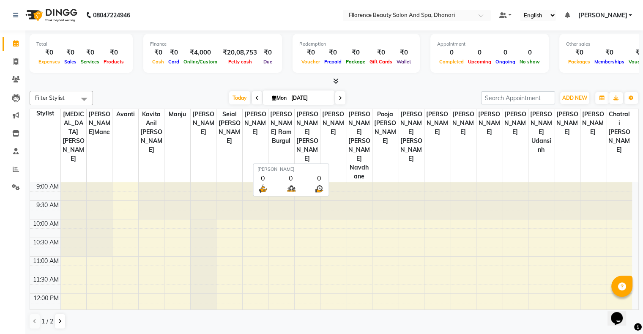
click at [334, 147] on th "[PERSON_NAME]" at bounding box center [333, 145] width 26 height 73
click at [14, 64] on icon at bounding box center [16, 61] width 5 height 6
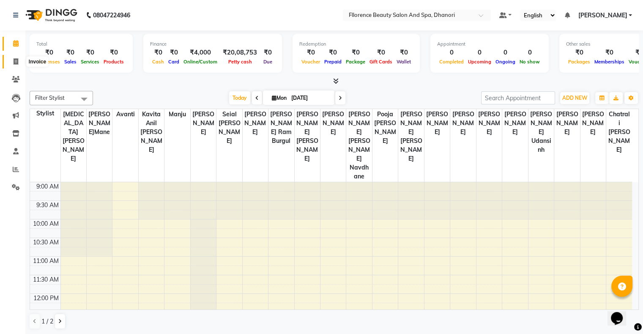
select select "service"
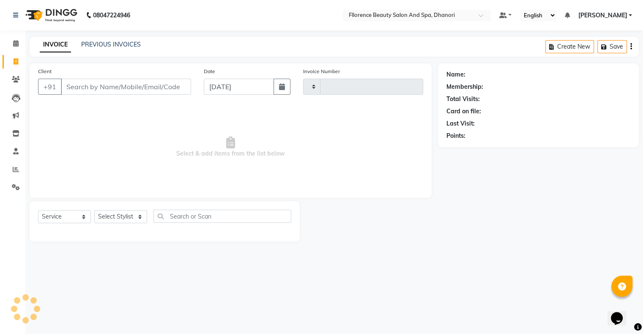
type input "2504"
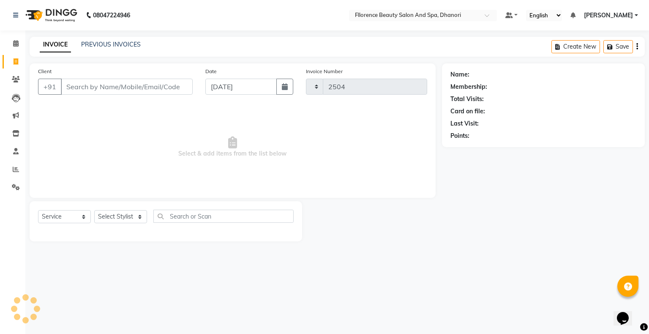
select select "121"
click at [281, 88] on button "button" at bounding box center [285, 87] width 17 height 16
select select "9"
select select "2025"
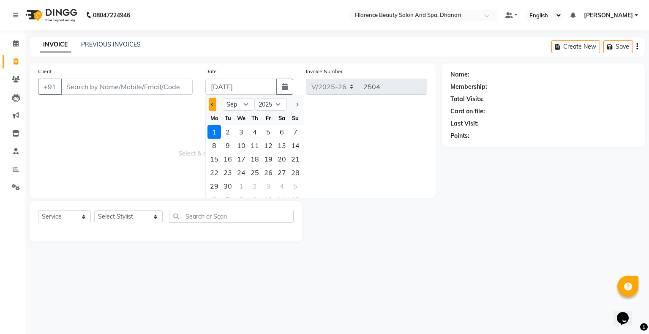
click at [210, 102] on button "Previous month" at bounding box center [212, 105] width 7 height 14
select select "8"
click at [299, 189] on div "31" at bounding box center [296, 186] width 14 height 14
type input "[DATE]"
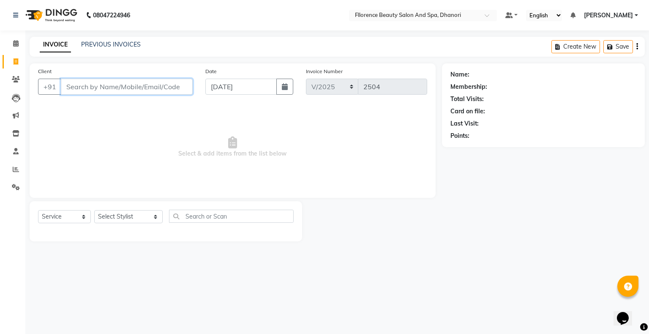
click at [137, 88] on input "Client" at bounding box center [127, 87] width 132 height 16
click at [69, 86] on input "700451273" at bounding box center [105, 87] width 89 height 16
type input "7000451273"
click at [166, 88] on span "Add Client" at bounding box center [170, 86] width 33 height 8
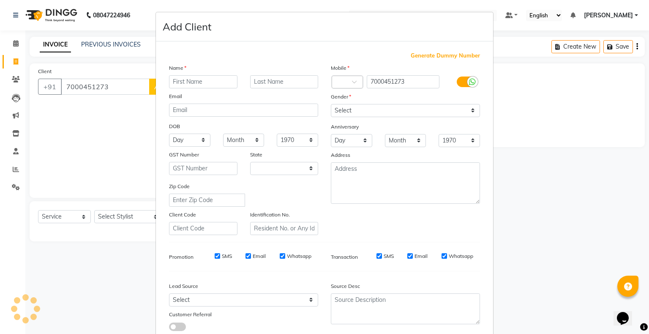
select select "22"
type input "shalini"
click at [277, 81] on input "text" at bounding box center [284, 81] width 68 height 13
type input "gupta"
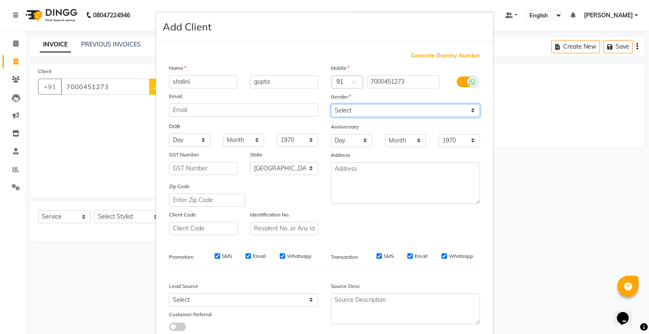
click at [351, 110] on select "Select Male Female Other Prefer Not To Say" at bounding box center [405, 110] width 149 height 13
select select "female"
click at [331, 104] on select "Select Male Female Other Prefer Not To Say" at bounding box center [405, 110] width 149 height 13
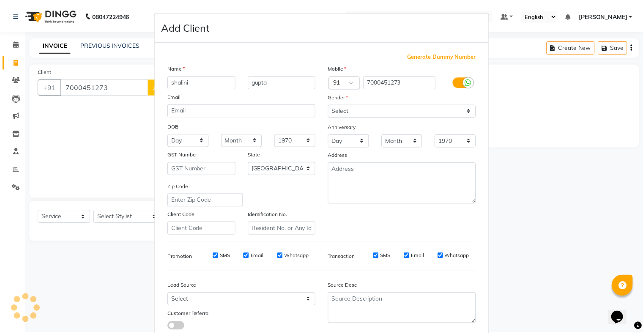
scroll to position [60, 0]
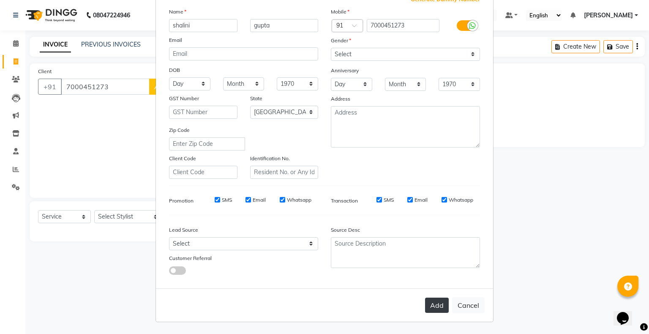
click at [426, 305] on button "Add" at bounding box center [437, 305] width 24 height 15
select select
select select "null"
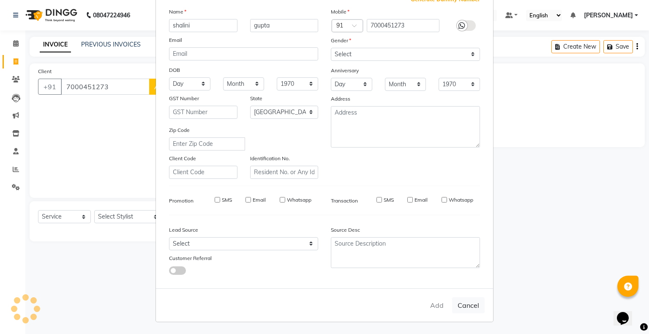
select select
checkbox input "false"
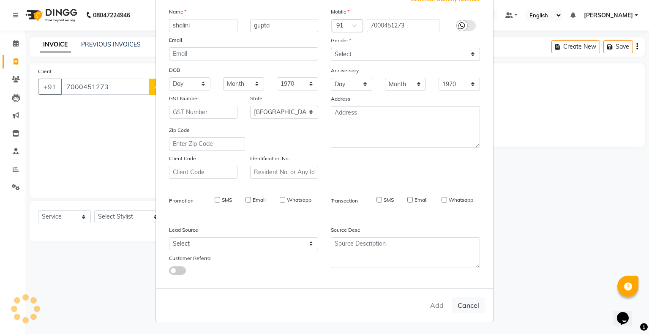
checkbox input "false"
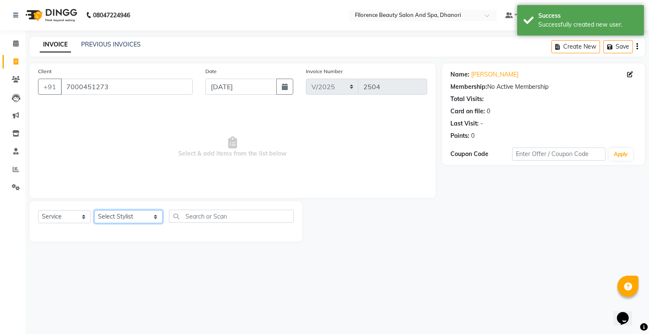
click at [118, 217] on select "Select Stylist [PERSON_NAME] [PERSON_NAME] arjun [PERSON_NAME] [PERSON_NAME] [P…" at bounding box center [128, 216] width 68 height 13
select select "20592"
click at [94, 211] on select "Select Stylist [PERSON_NAME] [PERSON_NAME] arjun [PERSON_NAME] [PERSON_NAME] [P…" at bounding box center [128, 216] width 68 height 13
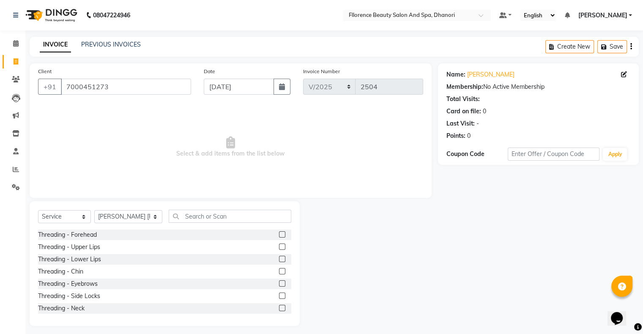
click at [279, 284] on label at bounding box center [282, 283] width 6 height 6
click at [279, 284] on input "checkbox" at bounding box center [281, 283] width 5 height 5
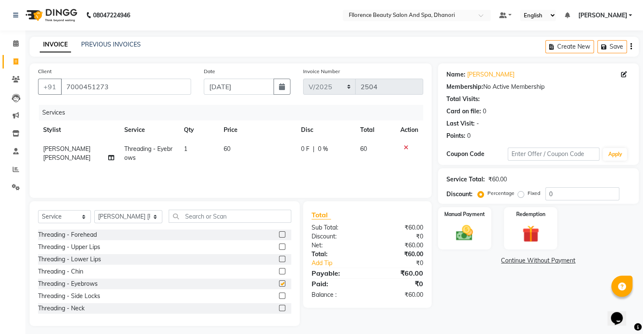
checkbox input "false"
click at [279, 246] on label at bounding box center [282, 247] width 6 height 6
click at [279, 246] on input "checkbox" at bounding box center [281, 246] width 5 height 5
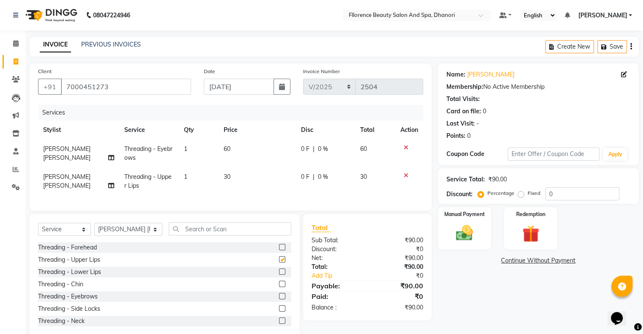
checkbox input "false"
drag, startPoint x: 277, startPoint y: 252, endPoint x: 273, endPoint y: 255, distance: 4.7
click at [279, 250] on label at bounding box center [282, 247] width 6 height 6
click at [279, 250] on input "checkbox" at bounding box center [281, 247] width 5 height 5
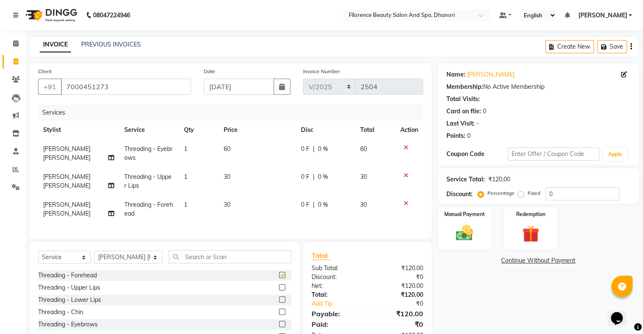
checkbox input "false"
click at [279, 303] on label at bounding box center [282, 299] width 6 height 6
click at [279, 303] on input "checkbox" at bounding box center [281, 299] width 5 height 5
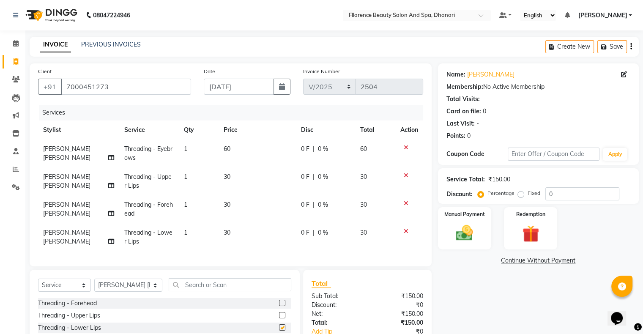
checkbox input "false"
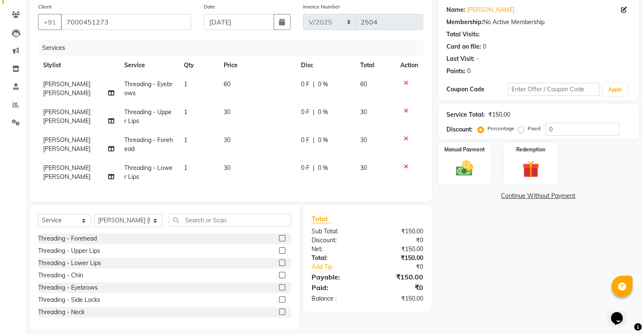
scroll to position [79, 0]
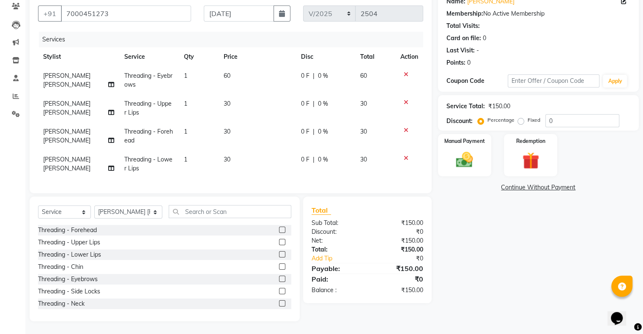
click at [279, 266] on label at bounding box center [282, 266] width 6 height 6
click at [279, 266] on input "checkbox" at bounding box center [281, 266] width 5 height 5
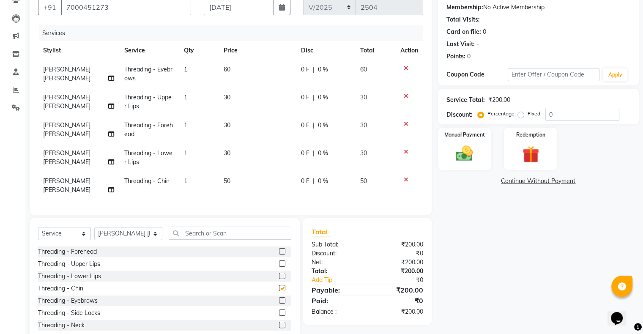
checkbox input "false"
click at [225, 183] on span "50" at bounding box center [227, 181] width 7 height 8
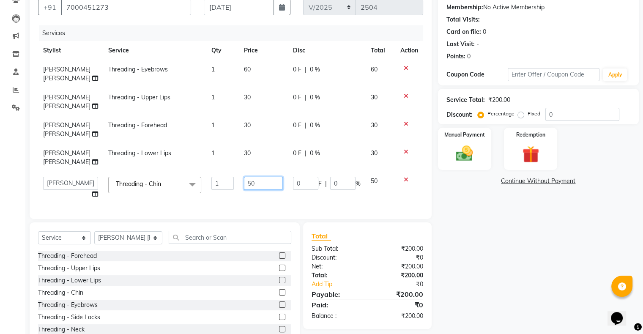
click at [252, 204] on td "50" at bounding box center [263, 188] width 49 height 32
type input "5"
type input "50"
click at [519, 253] on div "Name: Shalini Gupta Membership: No Active Membership Total Visits: Card on file…" at bounding box center [541, 165] width 207 height 363
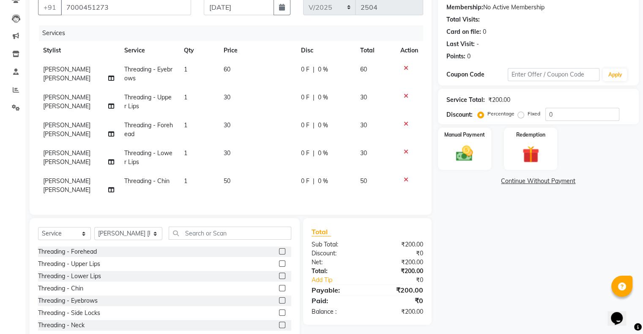
click at [227, 181] on span "50" at bounding box center [227, 181] width 7 height 8
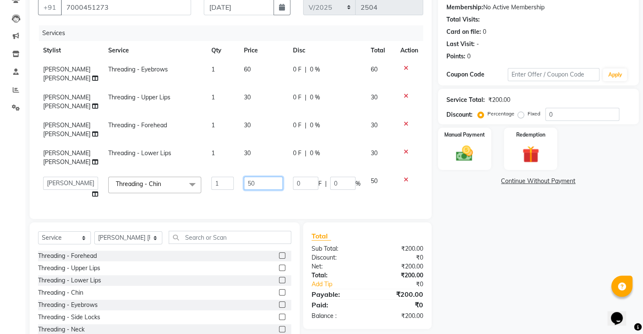
click at [257, 190] on input "50" at bounding box center [263, 183] width 39 height 13
type input "5"
type input "30"
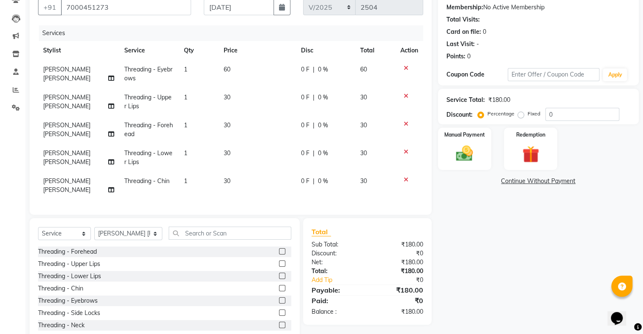
click at [502, 252] on div "Name: Shalini Gupta Membership: No Active Membership Total Visits: Card on file…" at bounding box center [541, 163] width 207 height 359
click at [466, 152] on img at bounding box center [464, 154] width 28 height 20
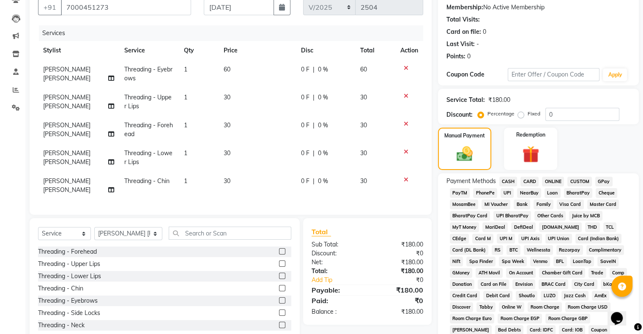
click at [602, 183] on span "GPay" at bounding box center [603, 182] width 17 height 10
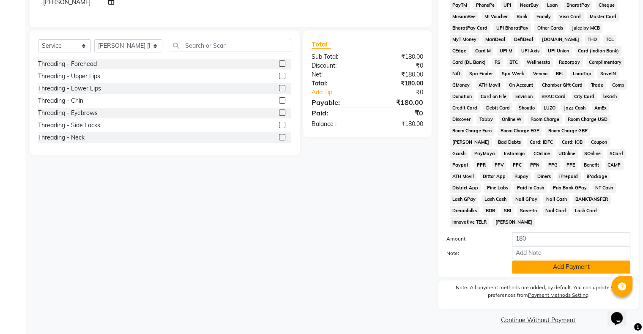
click at [563, 260] on button "Add Payment" at bounding box center [571, 266] width 118 height 13
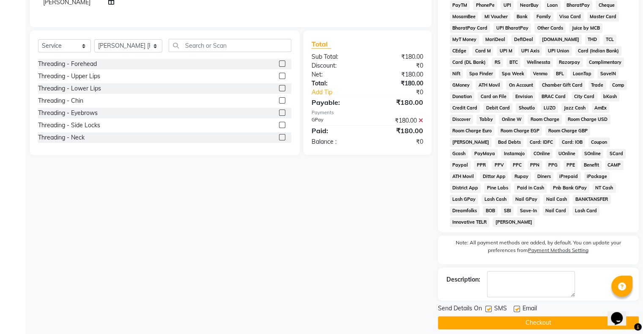
drag, startPoint x: 525, startPoint y: 320, endPoint x: 530, endPoint y: 319, distance: 5.1
click at [526, 319] on button "Checkout" at bounding box center [538, 322] width 201 height 13
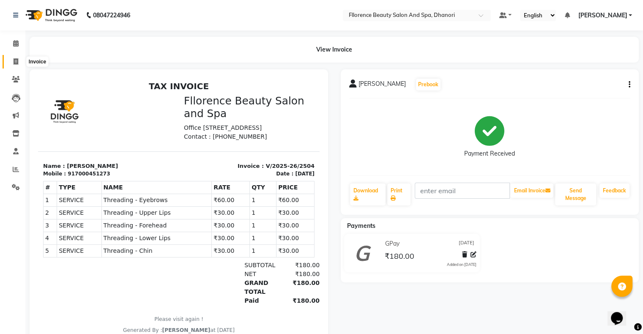
click at [14, 62] on icon at bounding box center [16, 61] width 5 height 6
select select "service"
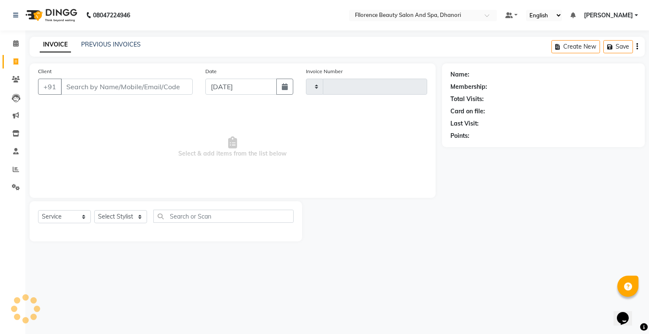
type input "2505"
select select "121"
click at [283, 85] on icon "button" at bounding box center [285, 86] width 6 height 7
select select "9"
select select "2025"
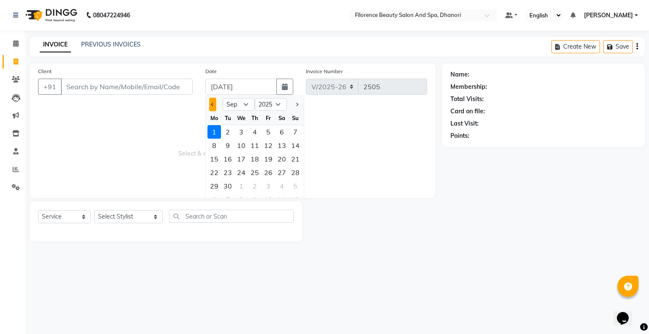
click at [212, 106] on button "Previous month" at bounding box center [212, 105] width 7 height 14
select select "8"
click at [299, 187] on div "31" at bounding box center [296, 186] width 14 height 14
type input "[DATE]"
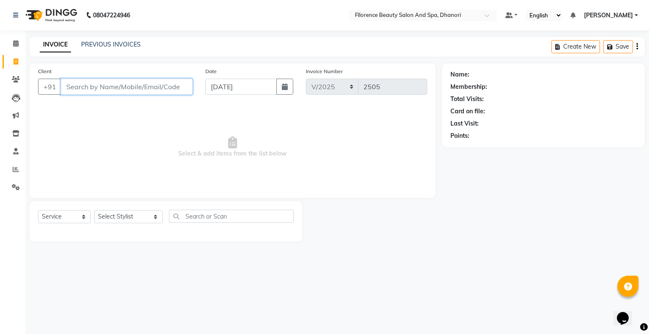
click at [180, 84] on input "Client" at bounding box center [127, 87] width 132 height 16
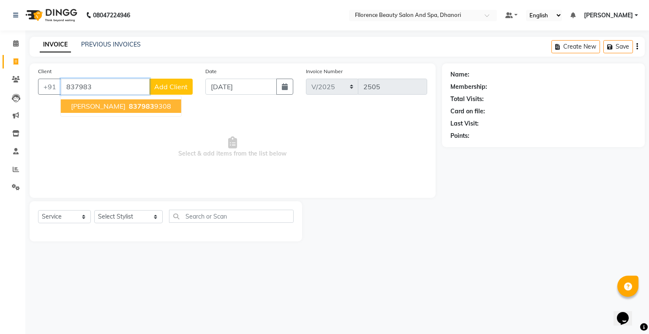
click at [143, 107] on button "Monika 837983 9308" at bounding box center [121, 106] width 121 height 14
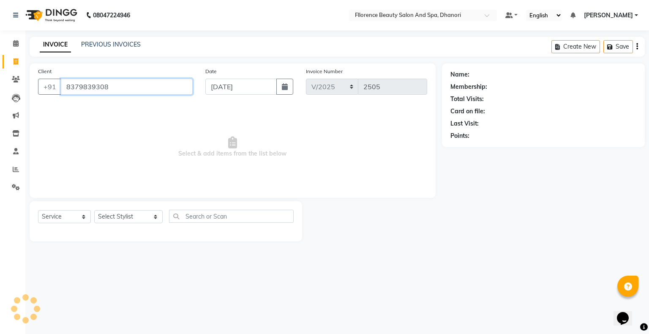
type input "8379839308"
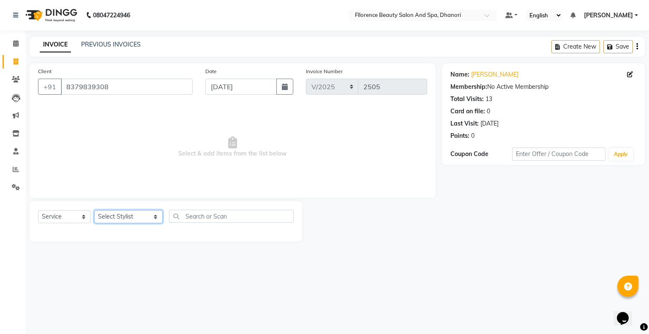
click at [118, 219] on select "Select Stylist [PERSON_NAME] [PERSON_NAME] arjun [PERSON_NAME] [PERSON_NAME] [P…" at bounding box center [128, 216] width 68 height 13
click at [94, 211] on select "Select Stylist [PERSON_NAME] [PERSON_NAME] arjun [PERSON_NAME] [PERSON_NAME] [P…" at bounding box center [128, 216] width 68 height 13
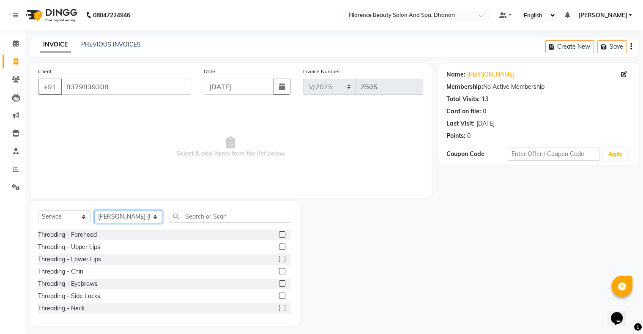
select select "3687"
click at [198, 216] on input "text" at bounding box center [230, 216] width 123 height 13
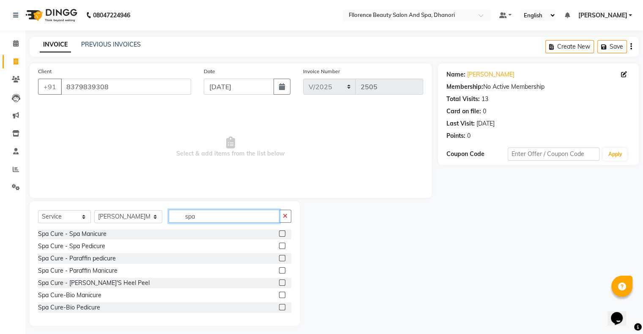
scroll to position [34, 0]
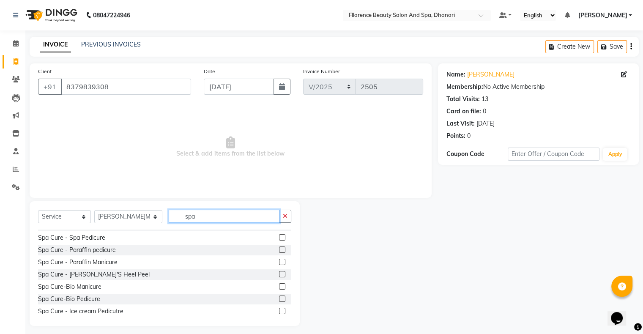
type input "spa"
click at [279, 298] on label at bounding box center [282, 299] width 6 height 6
click at [279, 298] on input "checkbox" at bounding box center [281, 298] width 5 height 5
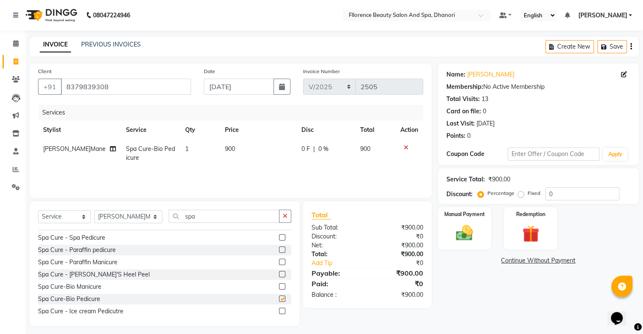
checkbox input "false"
click at [407, 149] on icon at bounding box center [406, 148] width 5 height 6
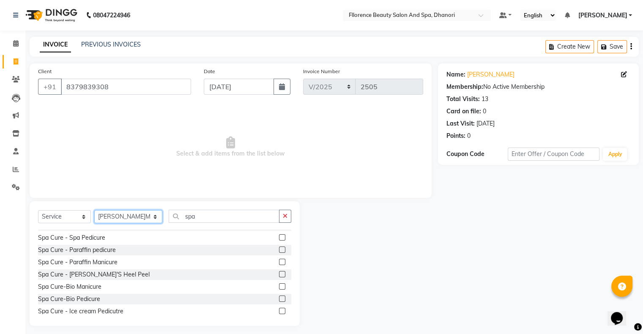
click at [115, 219] on select "Select Stylist [PERSON_NAME] [PERSON_NAME] arjun [PERSON_NAME] [PERSON_NAME] [P…" at bounding box center [128, 216] width 68 height 13
select select "46087"
click at [94, 211] on select "Select Stylist [PERSON_NAME] [PERSON_NAME] arjun [PERSON_NAME] [PERSON_NAME] [P…" at bounding box center [128, 216] width 68 height 13
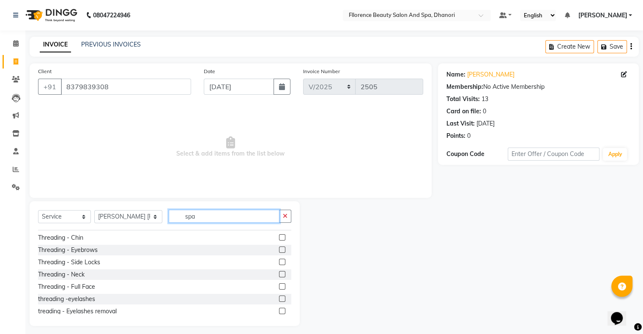
drag, startPoint x: 203, startPoint y: 216, endPoint x: 185, endPoint y: 208, distance: 18.9
click at [202, 216] on input "spa" at bounding box center [224, 216] width 111 height 13
type input "spa"
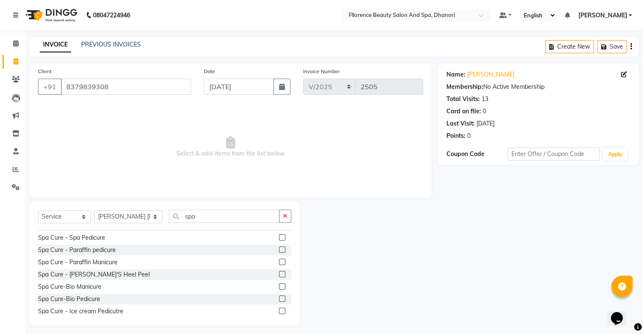
click at [279, 287] on label at bounding box center [282, 286] width 6 height 6
click at [279, 287] on input "checkbox" at bounding box center [281, 286] width 5 height 5
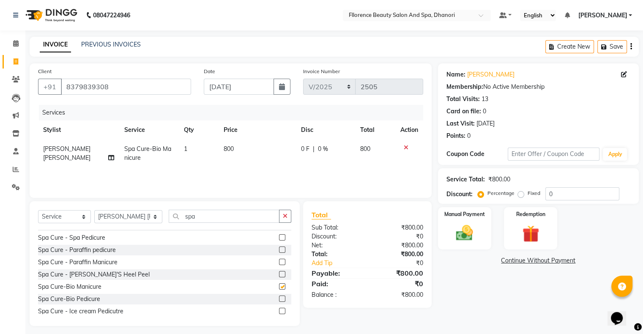
checkbox input "false"
click at [116, 219] on select "Select Stylist [PERSON_NAME] [PERSON_NAME] arjun [PERSON_NAME] [PERSON_NAME] [P…" at bounding box center [128, 216] width 68 height 13
select select "86053"
click at [94, 211] on select "Select Stylist [PERSON_NAME] [PERSON_NAME] arjun [PERSON_NAME] [PERSON_NAME] [P…" at bounding box center [128, 216] width 68 height 13
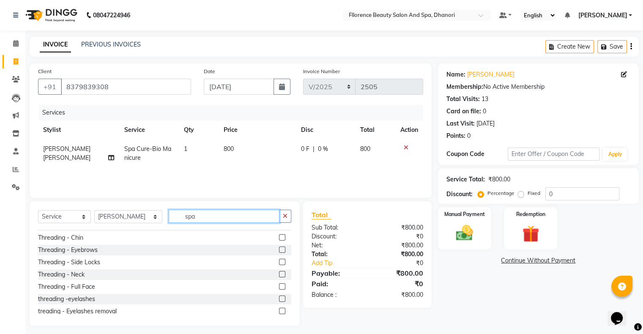
click at [210, 217] on input "spa" at bounding box center [224, 216] width 111 height 13
type input "spa"
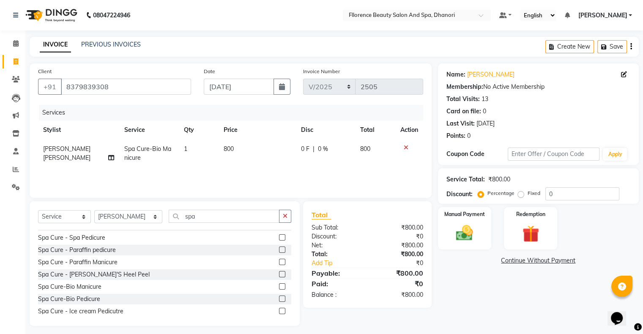
click at [279, 296] on label at bounding box center [282, 299] width 6 height 6
click at [279, 296] on input "checkbox" at bounding box center [281, 298] width 5 height 5
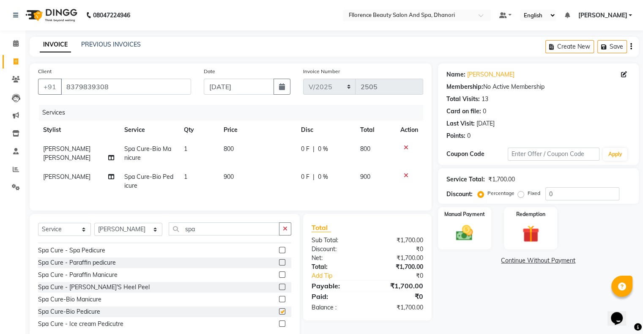
checkbox input "false"
click at [121, 236] on select "Select Stylist [PERSON_NAME] [PERSON_NAME] arjun [PERSON_NAME] [PERSON_NAME] [P…" at bounding box center [128, 229] width 68 height 13
select select "80027"
click at [94, 230] on select "Select Stylist [PERSON_NAME] [PERSON_NAME] arjun [PERSON_NAME] [PERSON_NAME] [P…" at bounding box center [128, 229] width 68 height 13
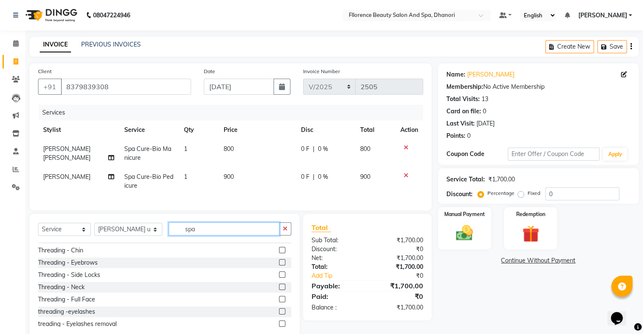
click at [203, 233] on input "spa" at bounding box center [224, 228] width 111 height 13
type input "s"
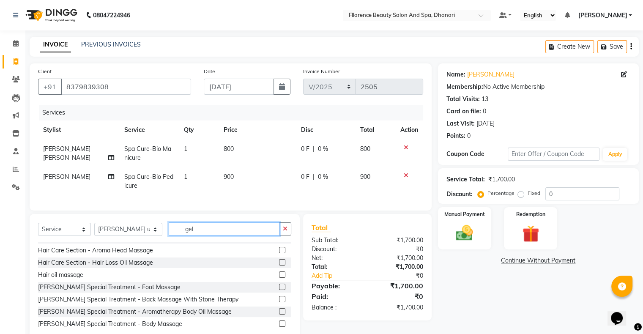
scroll to position [0, 0]
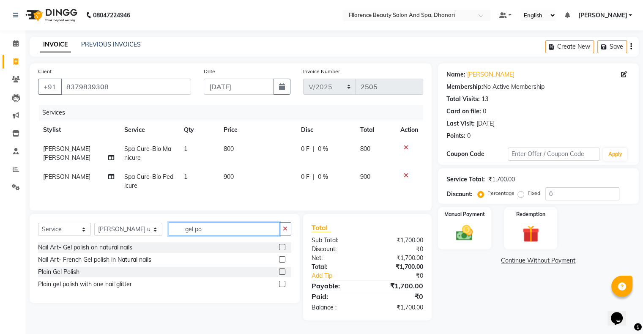
type input "gel po"
click at [283, 287] on label at bounding box center [282, 284] width 6 height 6
click at [283, 287] on input "checkbox" at bounding box center [281, 284] width 5 height 5
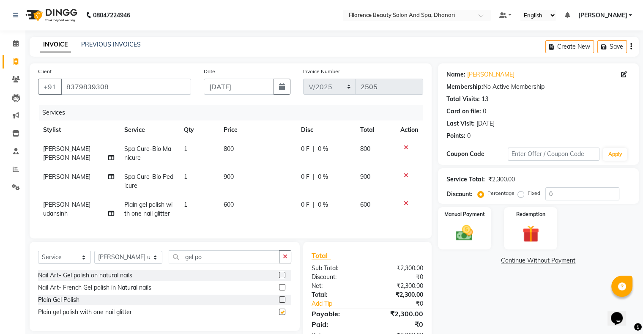
checkbox input "false"
drag, startPoint x: 222, startPoint y: 200, endPoint x: 225, endPoint y: 206, distance: 7.4
click at [223, 205] on td "600" at bounding box center [257, 209] width 77 height 28
select select "80027"
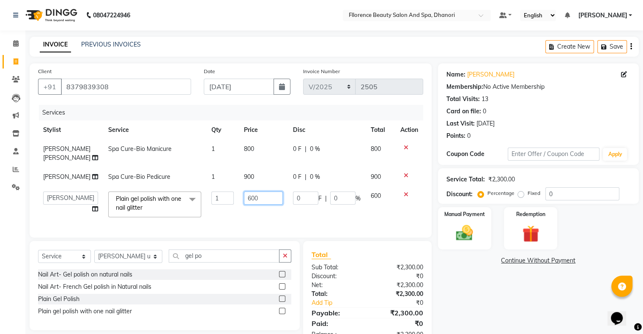
click at [244, 205] on input "600" at bounding box center [263, 198] width 39 height 13
type input "800"
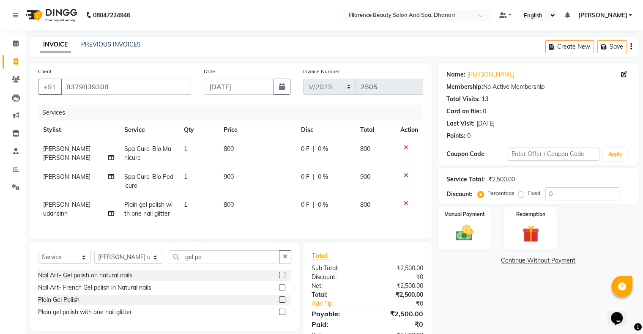
click at [490, 288] on div "Name: Monika Membership: No Active Membership Total Visits: 13 Card on file: 0 …" at bounding box center [541, 205] width 207 height 285
click at [528, 194] on label "Fixed" at bounding box center [534, 193] width 13 height 8
click at [520, 194] on input "Fixed" at bounding box center [523, 193] width 6 height 6
radio input "true"
drag, startPoint x: 548, startPoint y: 193, endPoint x: 548, endPoint y: 203, distance: 9.7
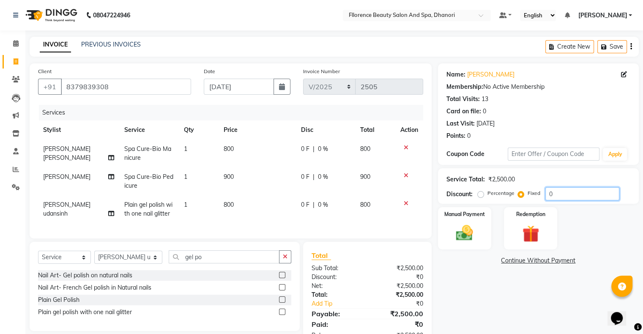
click at [548, 196] on input "0" at bounding box center [582, 193] width 74 height 13
type input "200"
click at [470, 238] on img at bounding box center [464, 233] width 28 height 20
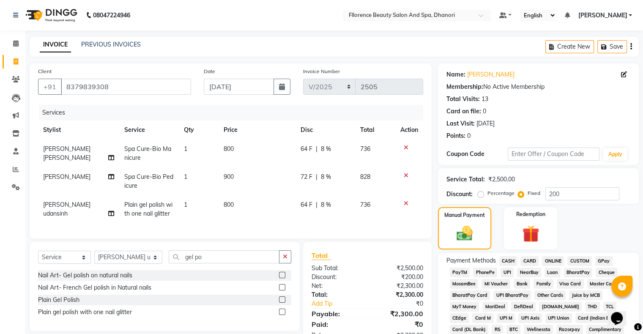
click at [603, 261] on span "GPay" at bounding box center [603, 261] width 17 height 10
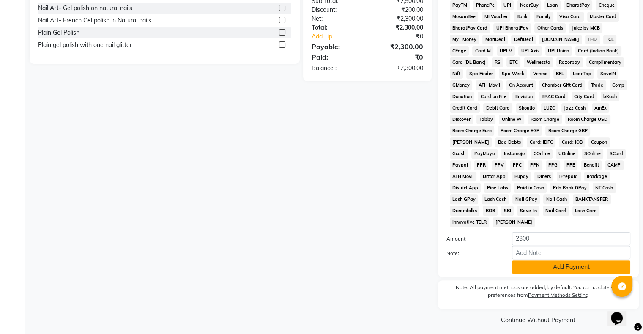
click at [555, 265] on button "Add Payment" at bounding box center [571, 266] width 118 height 13
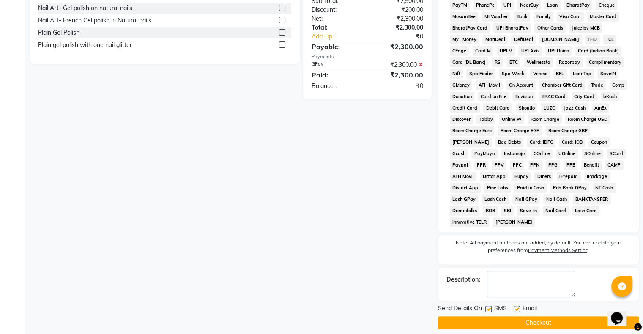
click at [543, 316] on button "Checkout" at bounding box center [538, 322] width 201 height 13
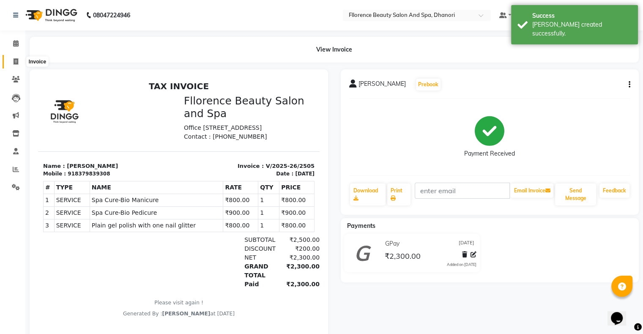
click at [15, 63] on icon at bounding box center [16, 61] width 5 height 6
select select "service"
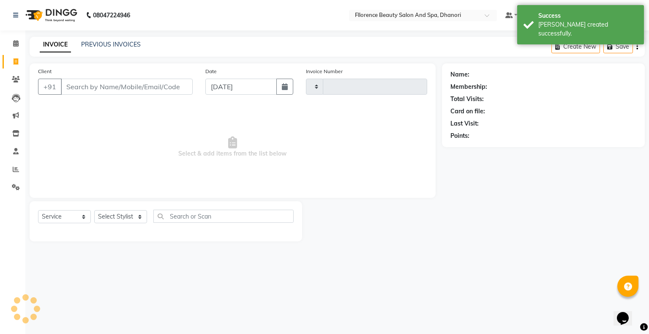
click at [301, 85] on div "Invoice Number" at bounding box center [367, 84] width 134 height 35
click at [289, 88] on button "button" at bounding box center [285, 87] width 17 height 16
select select "9"
select select "2025"
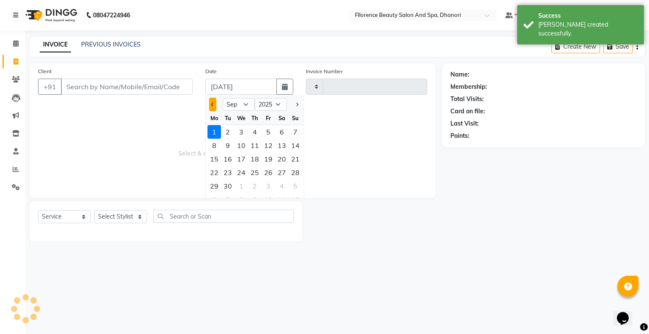
type input "2506"
select select "121"
click at [213, 106] on span "Previous month" at bounding box center [212, 104] width 3 height 3
select select "8"
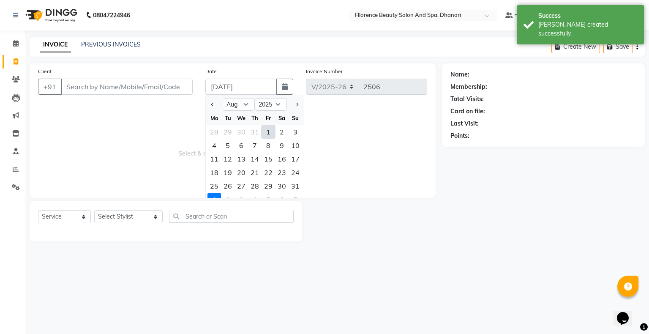
drag, startPoint x: 299, startPoint y: 187, endPoint x: 233, endPoint y: 170, distance: 69.0
click at [290, 187] on div "31" at bounding box center [296, 186] width 14 height 14
type input "[DATE]"
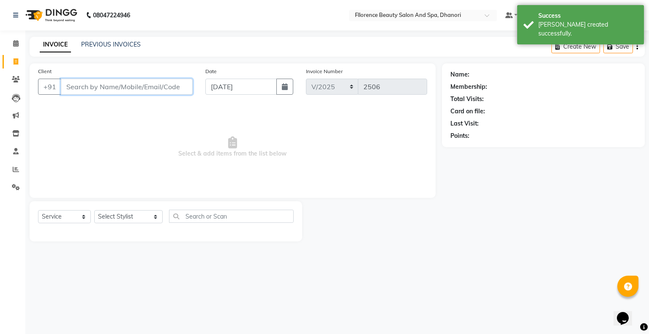
drag, startPoint x: 114, startPoint y: 93, endPoint x: 116, endPoint y: 88, distance: 5.1
click at [114, 93] on input "Client" at bounding box center [127, 87] width 132 height 16
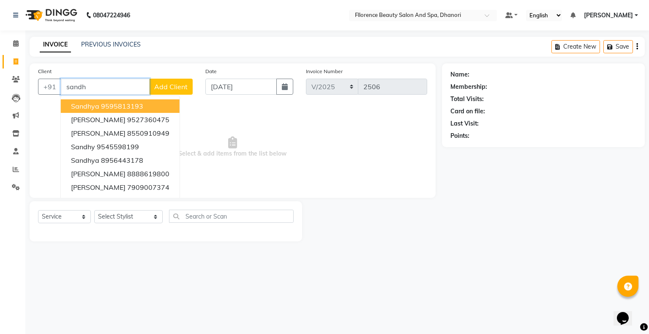
drag, startPoint x: 105, startPoint y: 101, endPoint x: 106, endPoint y: 106, distance: 4.7
click at [105, 102] on button "Sandhya 9595813193" at bounding box center [120, 106] width 119 height 14
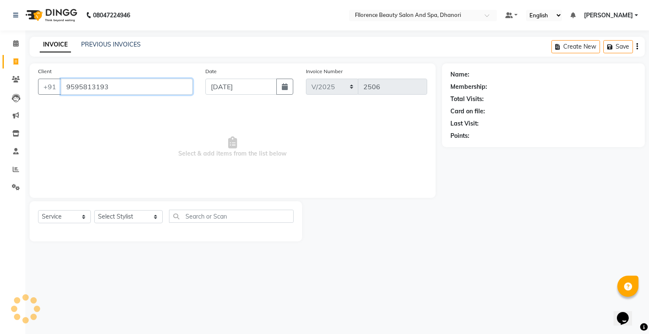
type input "9595813193"
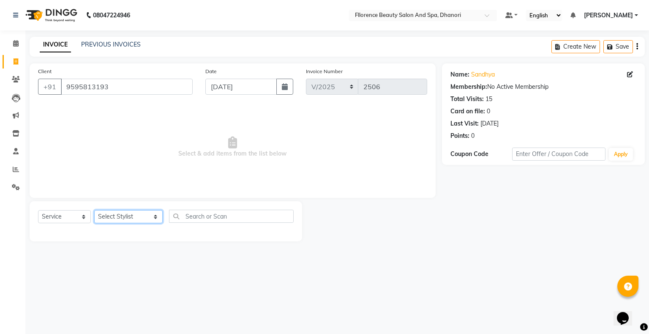
click at [134, 219] on select "Select Stylist [PERSON_NAME] [PERSON_NAME] arjun [PERSON_NAME] [PERSON_NAME] [P…" at bounding box center [128, 216] width 68 height 13
select select "3686"
click at [94, 211] on select "Select Stylist [PERSON_NAME] [PERSON_NAME] arjun [PERSON_NAME] [PERSON_NAME] [P…" at bounding box center [128, 216] width 68 height 13
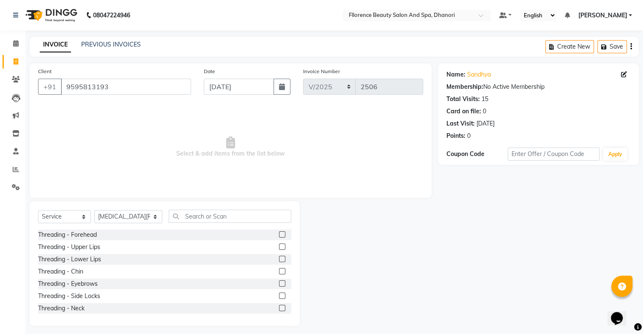
click at [279, 284] on label at bounding box center [282, 283] width 6 height 6
click at [279, 284] on input "checkbox" at bounding box center [281, 283] width 5 height 5
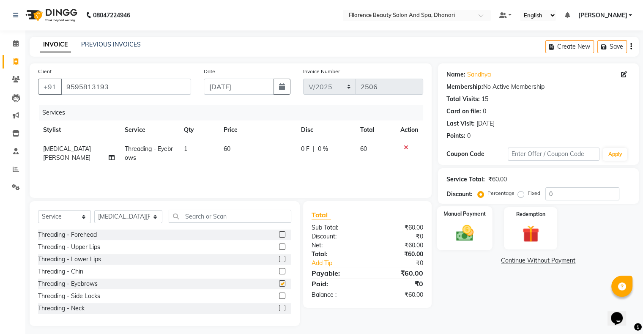
checkbox input "false"
click at [463, 226] on img at bounding box center [464, 233] width 28 height 20
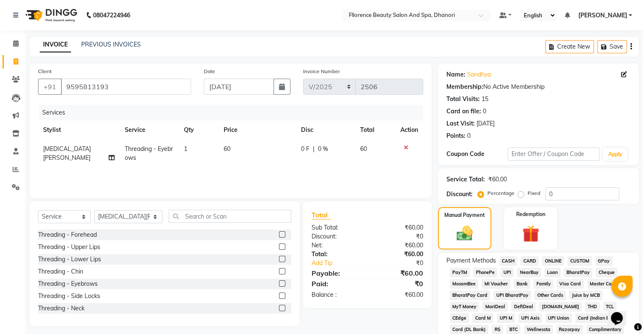
click at [602, 259] on span "GPay" at bounding box center [603, 261] width 17 height 10
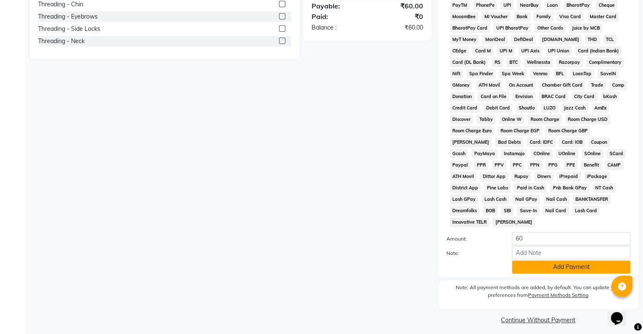
click at [560, 263] on button "Add Payment" at bounding box center [571, 266] width 118 height 13
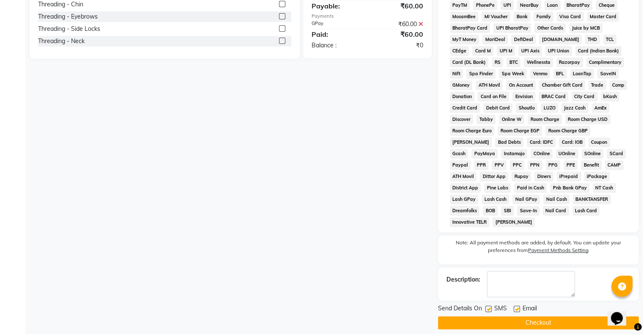
click at [515, 318] on button "Checkout" at bounding box center [538, 322] width 201 height 13
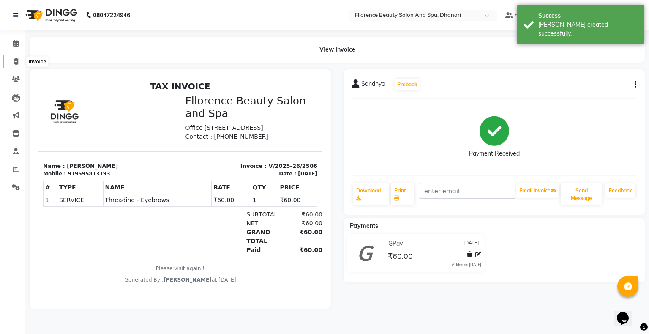
click at [14, 61] on icon at bounding box center [16, 61] width 5 height 6
select select "service"
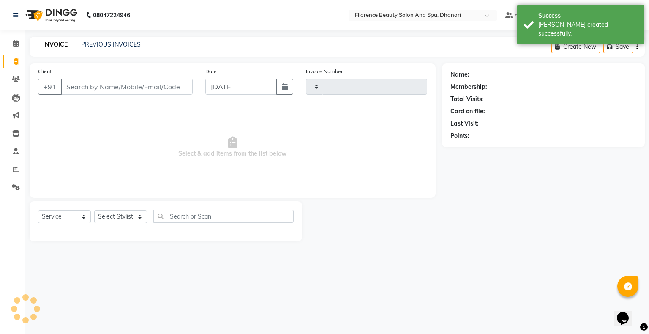
type input "2507"
select select "121"
click at [294, 91] on div "Date 01-09-2025" at bounding box center [249, 84] width 101 height 35
click at [289, 92] on button "button" at bounding box center [285, 87] width 17 height 16
select select "9"
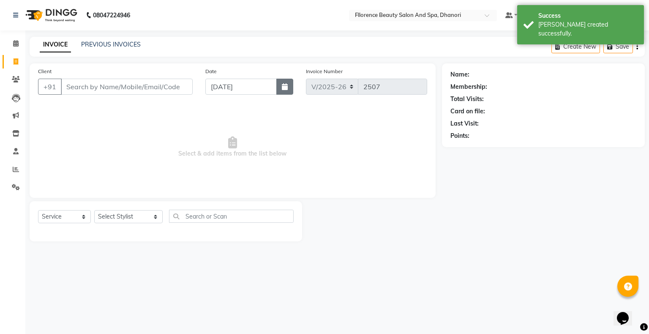
select select "2025"
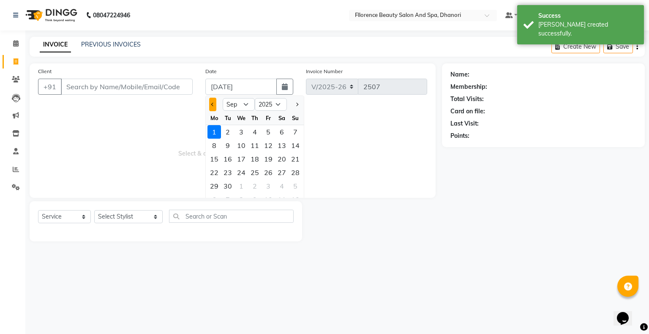
click at [215, 104] on button "Previous month" at bounding box center [212, 105] width 7 height 14
select select "8"
click at [296, 189] on div "31" at bounding box center [296, 186] width 14 height 14
type input "[DATE]"
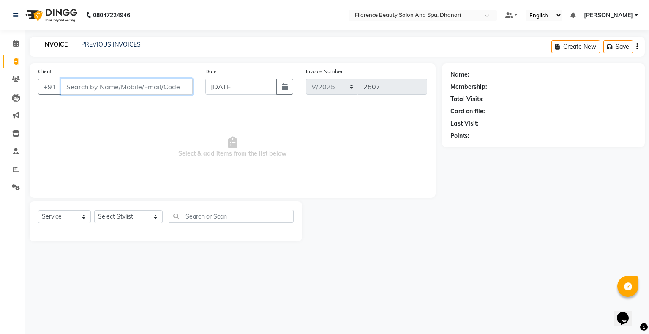
click at [135, 86] on input "Client" at bounding box center [127, 87] width 132 height 16
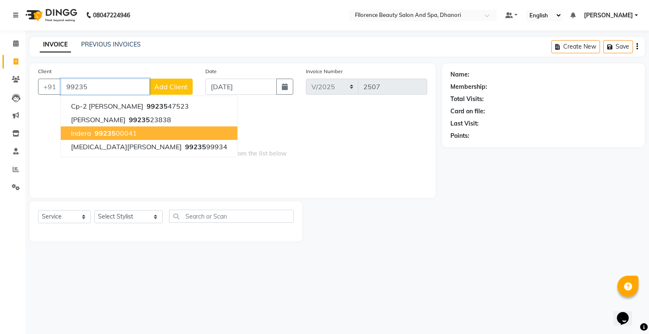
click at [121, 132] on ngb-highlight "99235 00041" at bounding box center [115, 133] width 44 height 8
type input "9923500041"
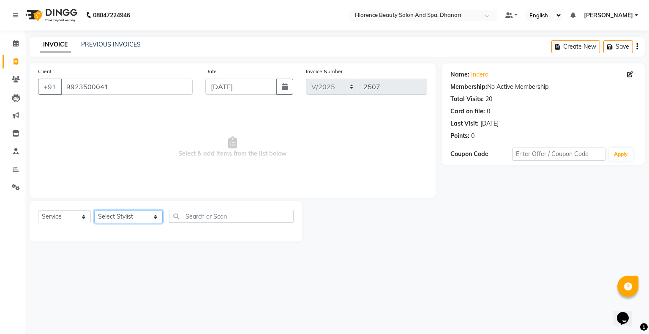
click at [123, 217] on select "Select Stylist [PERSON_NAME] [PERSON_NAME] arjun [PERSON_NAME] [PERSON_NAME] [P…" at bounding box center [128, 216] width 68 height 13
select select "23068"
click at [94, 211] on select "Select Stylist [PERSON_NAME] [PERSON_NAME] arjun [PERSON_NAME] [PERSON_NAME] [P…" at bounding box center [128, 216] width 68 height 13
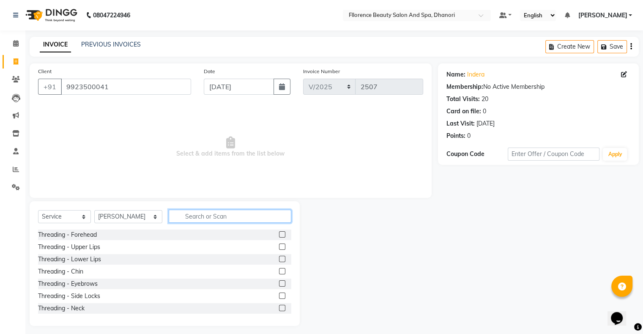
click at [211, 214] on input "text" at bounding box center [230, 216] width 123 height 13
type input "hair cut"
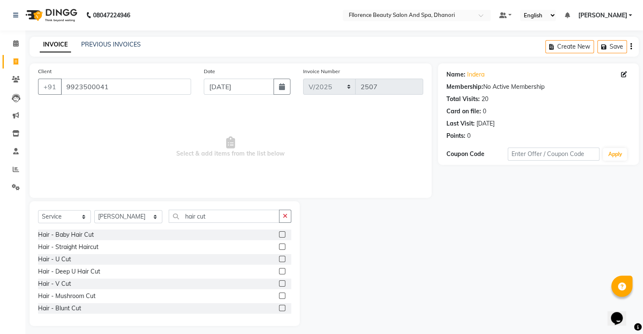
click at [279, 260] on label at bounding box center [282, 259] width 6 height 6
click at [279, 260] on input "checkbox" at bounding box center [281, 259] width 5 height 5
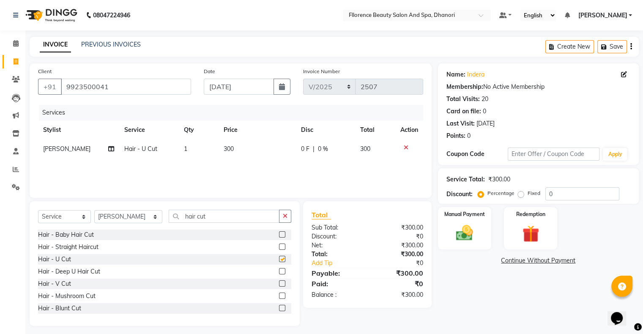
checkbox input "false"
click at [113, 216] on select "Select Stylist [PERSON_NAME] [PERSON_NAME] arjun [PERSON_NAME] [PERSON_NAME] [P…" at bounding box center [128, 216] width 68 height 13
select select "62738"
click at [94, 211] on select "Select Stylist [PERSON_NAME] [PERSON_NAME] arjun [PERSON_NAME] [PERSON_NAME] [P…" at bounding box center [128, 216] width 68 height 13
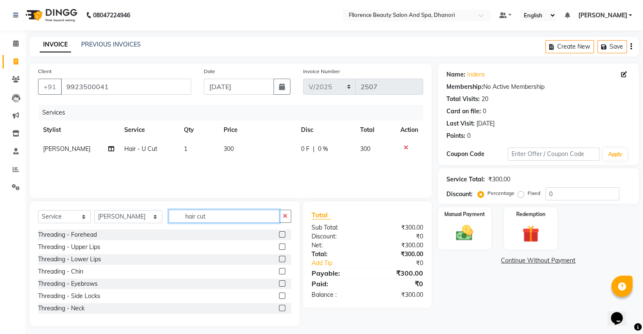
click at [206, 217] on input "hair cut" at bounding box center [224, 216] width 111 height 13
type input "h"
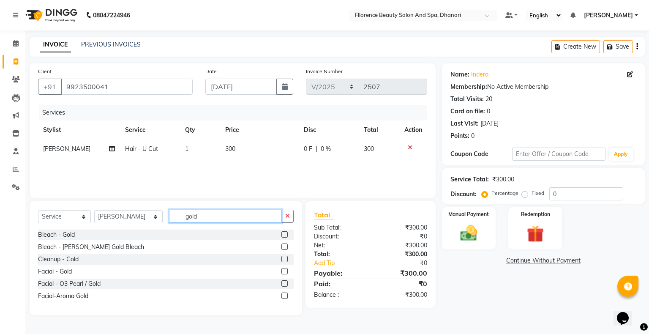
type input "gold"
click at [285, 271] on label at bounding box center [285, 271] width 6 height 6
click at [285, 271] on input "checkbox" at bounding box center [284, 271] width 5 height 5
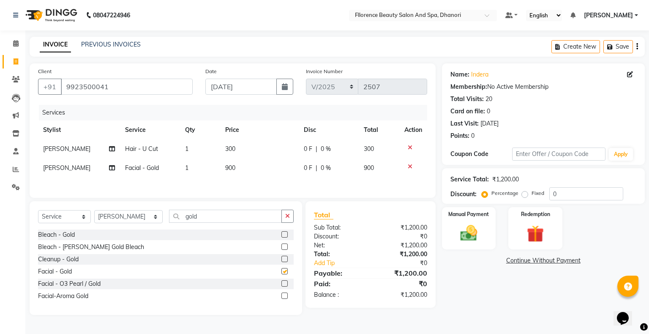
checkbox input "false"
click at [208, 216] on input "gold" at bounding box center [225, 216] width 113 height 13
type input "g"
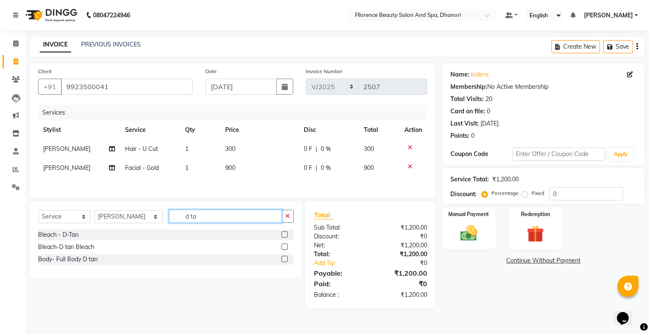
type input "d ta"
click at [283, 247] on label at bounding box center [285, 247] width 6 height 6
click at [283, 247] on input "checkbox" at bounding box center [284, 246] width 5 height 5
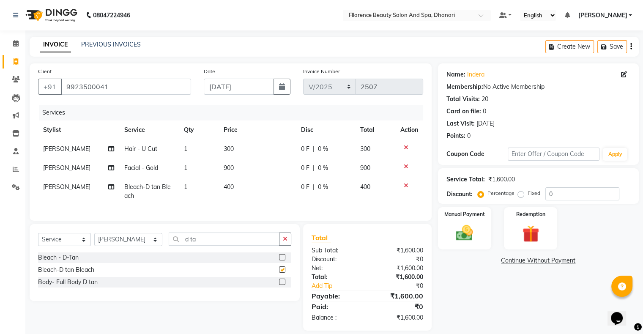
checkbox input "false"
click at [192, 243] on input "d ta" at bounding box center [224, 239] width 111 height 13
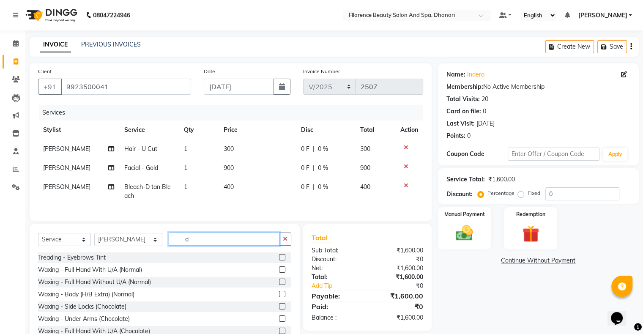
type input "d"
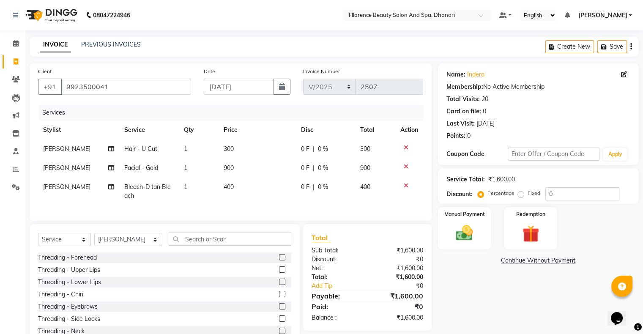
click at [279, 273] on label at bounding box center [282, 269] width 6 height 6
click at [279, 273] on input "checkbox" at bounding box center [281, 269] width 5 height 5
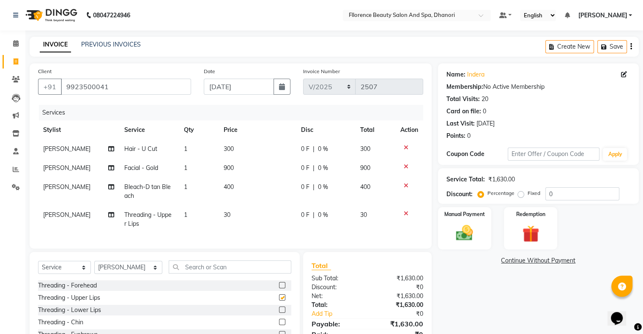
checkbox input "false"
drag, startPoint x: 276, startPoint y: 315, endPoint x: 271, endPoint y: 329, distance: 14.3
click at [279, 313] on label at bounding box center [282, 310] width 6 height 6
click at [279, 313] on input "checkbox" at bounding box center [281, 309] width 5 height 5
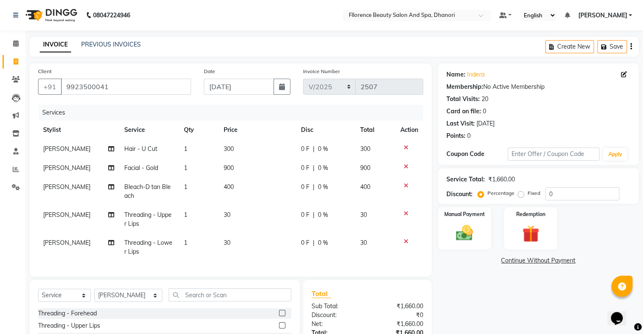
checkbox input "false"
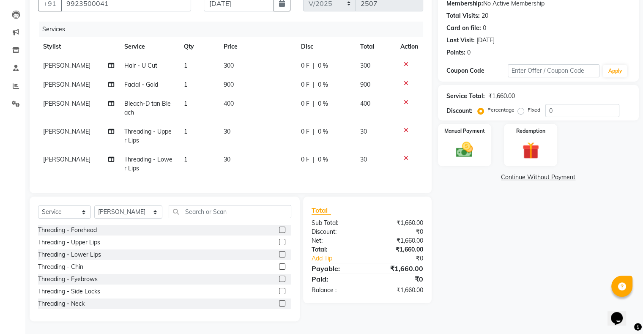
click at [279, 267] on label at bounding box center [282, 266] width 6 height 6
click at [279, 267] on input "checkbox" at bounding box center [281, 266] width 5 height 5
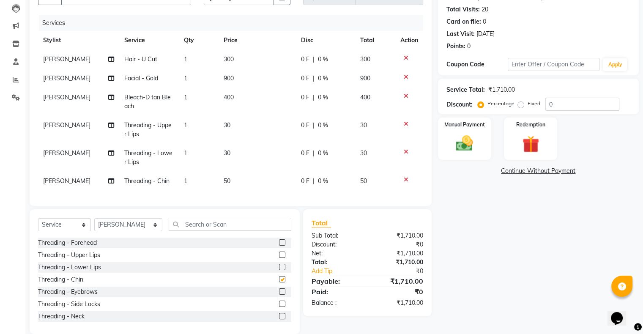
checkbox input "false"
drag, startPoint x: 222, startPoint y: 179, endPoint x: 259, endPoint y: 174, distance: 37.6
click at [242, 178] on td "50" at bounding box center [257, 181] width 77 height 19
select select "62738"
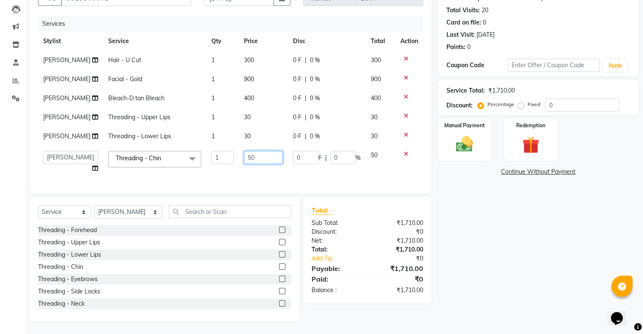
click at [257, 164] on input "50" at bounding box center [263, 157] width 39 height 13
type input "5"
type input "30"
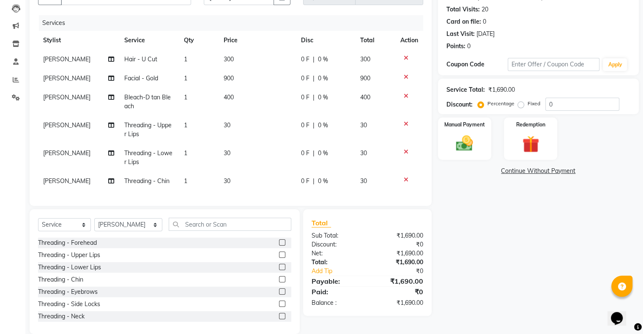
drag, startPoint x: 524, startPoint y: 239, endPoint x: 528, endPoint y: 243, distance: 4.8
click at [527, 243] on div "Name: Indera Membership: No Active Membership Total Visits: 20 Card on file: 0 …" at bounding box center [541, 154] width 207 height 360
click at [528, 105] on label "Fixed" at bounding box center [534, 104] width 13 height 8
click at [522, 105] on input "Fixed" at bounding box center [523, 104] width 6 height 6
radio input "true"
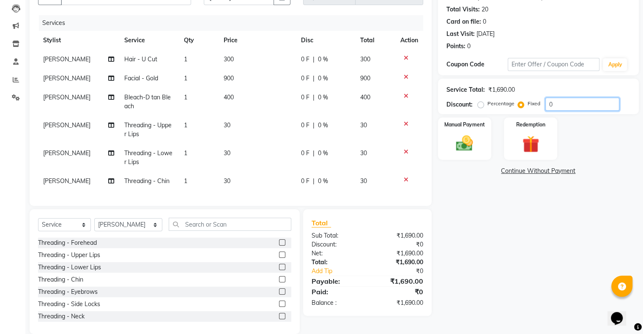
click at [548, 104] on input "0" at bounding box center [582, 104] width 74 height 13
type input "90"
click at [459, 145] on img at bounding box center [464, 144] width 28 height 20
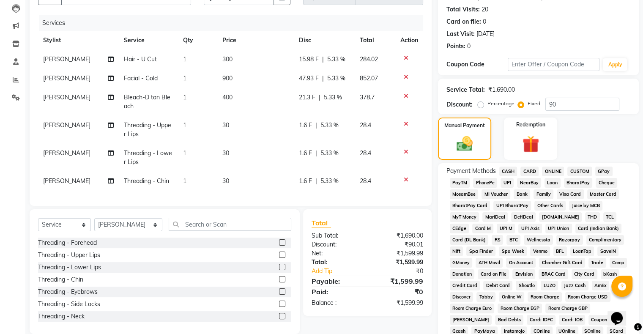
click at [605, 173] on span "GPay" at bounding box center [603, 172] width 17 height 10
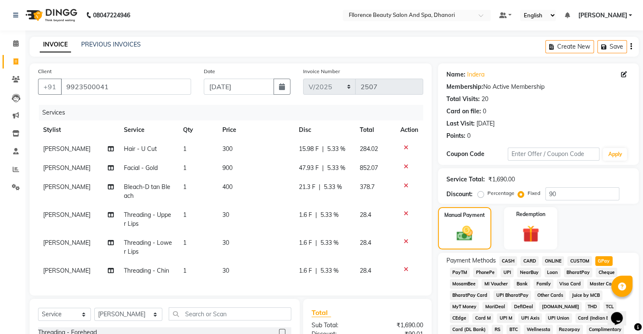
scroll to position [267, 0]
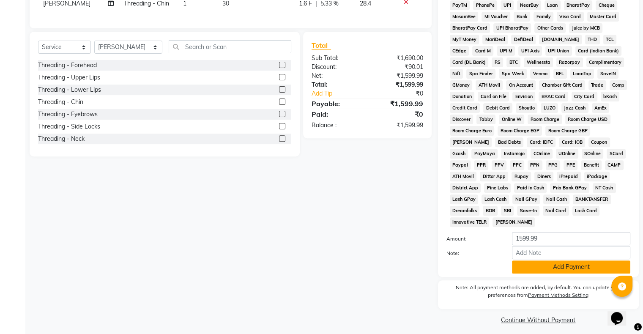
click at [582, 263] on button "Add Payment" at bounding box center [571, 266] width 118 height 13
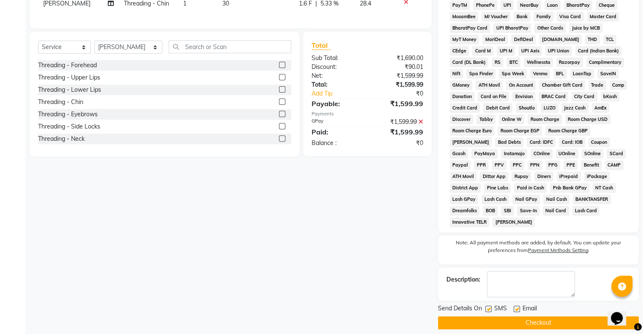
click at [532, 316] on button "Checkout" at bounding box center [538, 322] width 201 height 13
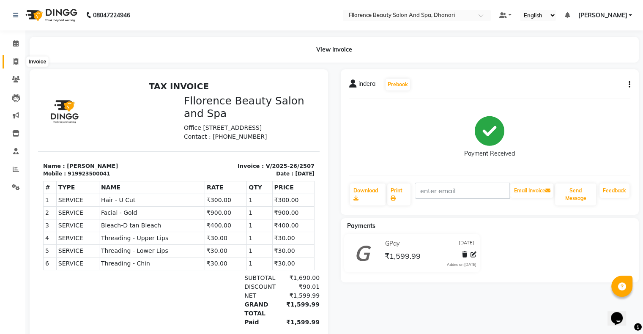
click at [18, 63] on span at bounding box center [15, 62] width 15 height 10
select select "121"
select select "service"
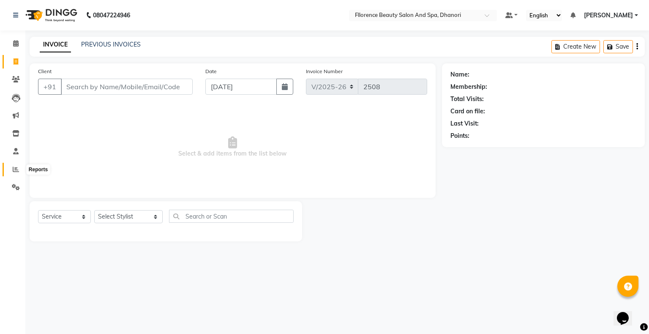
click at [19, 171] on span at bounding box center [15, 170] width 15 height 10
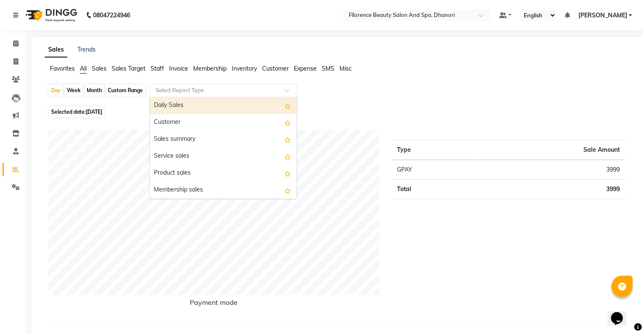
click at [211, 89] on input "text" at bounding box center [215, 90] width 122 height 8
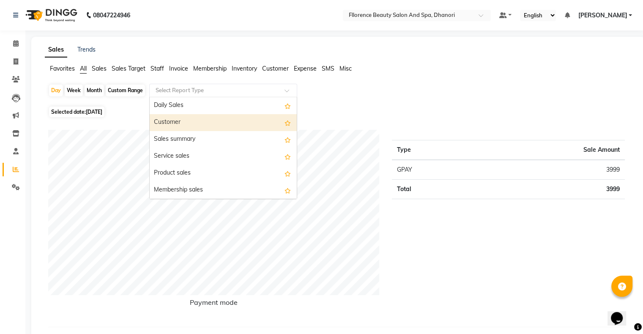
click at [208, 119] on div "Customer" at bounding box center [223, 122] width 147 height 17
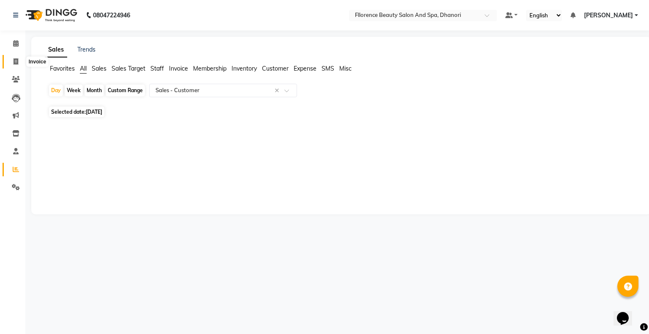
click at [17, 63] on icon at bounding box center [16, 61] width 5 height 6
select select "service"
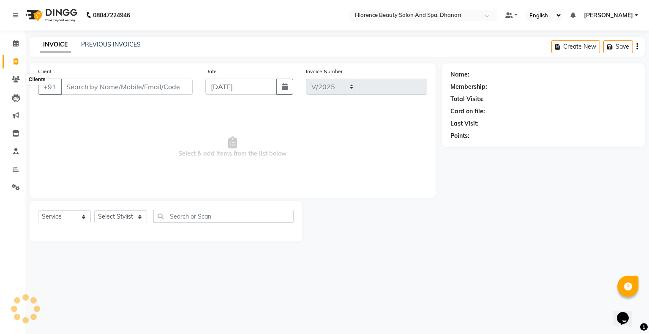
select select "121"
type input "2508"
click at [56, 215] on select "Select Service Product Membership Package Voucher Prepaid Gift Card" at bounding box center [64, 216] width 53 height 13
select select "package"
click at [38, 211] on select "Select Service Product Membership Package Voucher Prepaid Gift Card" at bounding box center [64, 216] width 53 height 13
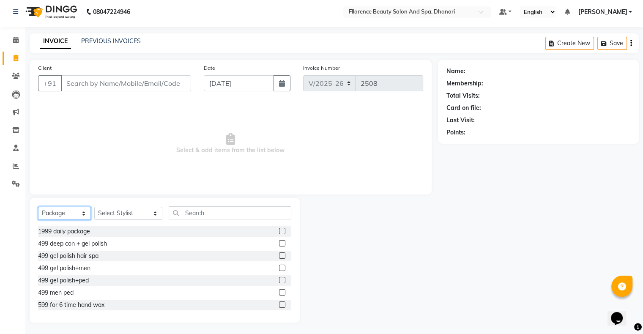
scroll to position [5, 0]
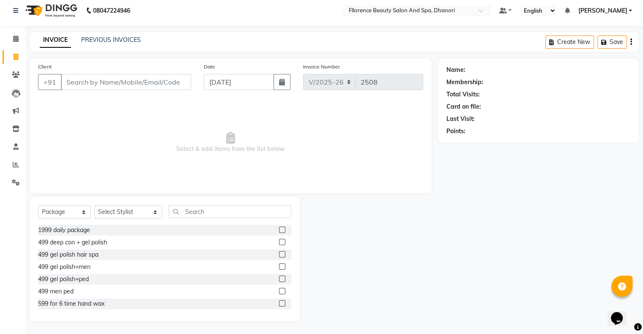
click at [444, 259] on div "Name: Membership: Total Visits: Card on file: Last Visit: Points:" at bounding box center [541, 190] width 207 height 263
click at [11, 162] on span at bounding box center [15, 165] width 15 height 10
click at [11, 167] on span at bounding box center [15, 165] width 15 height 10
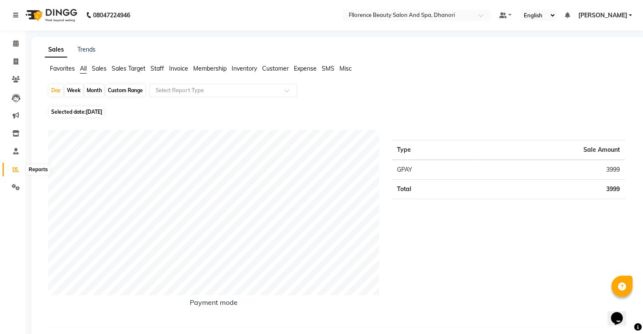
click at [19, 174] on span at bounding box center [15, 170] width 15 height 10
click at [19, 168] on icon at bounding box center [16, 169] width 6 height 6
click at [13, 170] on icon at bounding box center [16, 169] width 6 height 6
click at [60, 92] on div "Day" at bounding box center [56, 91] width 14 height 12
select select "9"
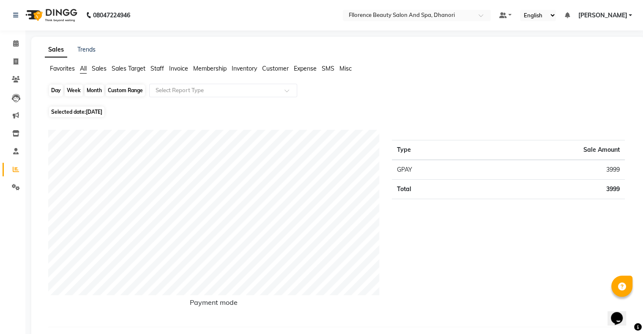
select select "2025"
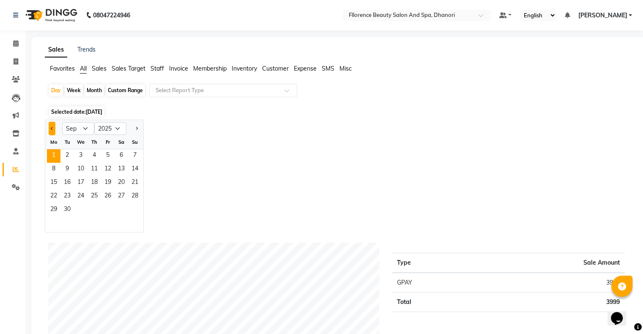
click at [54, 130] on button "Previous month" at bounding box center [52, 129] width 7 height 14
select select "8"
click at [118, 210] on span "30" at bounding box center [122, 210] width 14 height 14
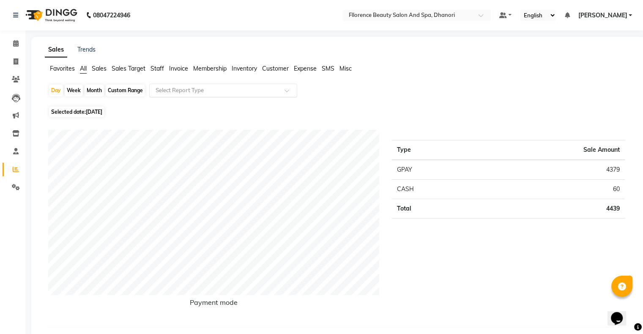
click at [226, 93] on input "text" at bounding box center [215, 90] width 122 height 8
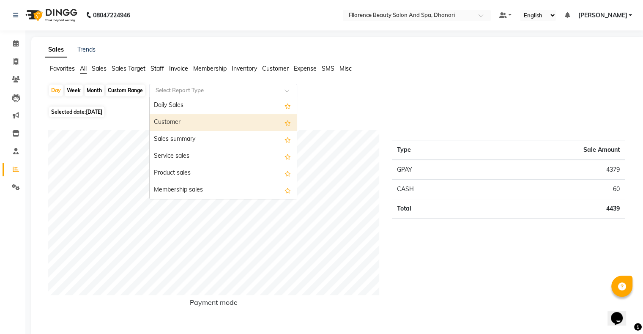
click at [172, 128] on div "Customer" at bounding box center [223, 122] width 147 height 17
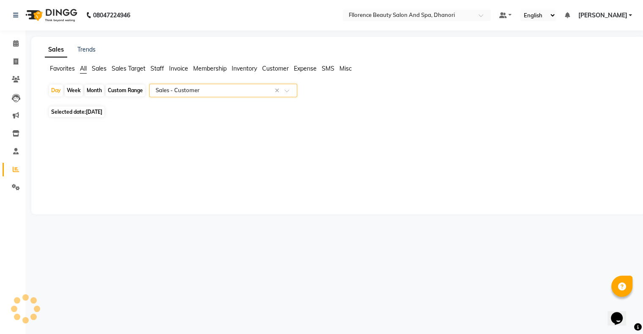
select select "csv"
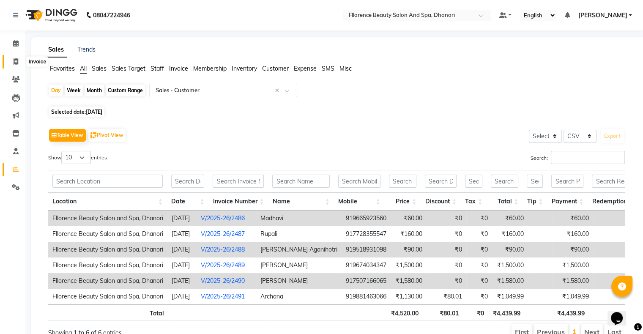
click at [14, 57] on span at bounding box center [15, 62] width 15 height 10
select select "service"
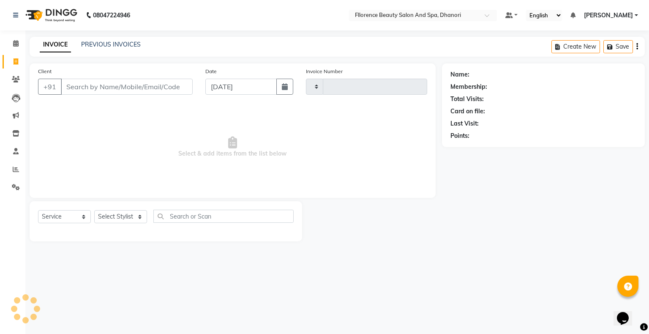
type input "2508"
select select "121"
click at [290, 86] on button "button" at bounding box center [285, 87] width 17 height 16
select select "9"
select select "2025"
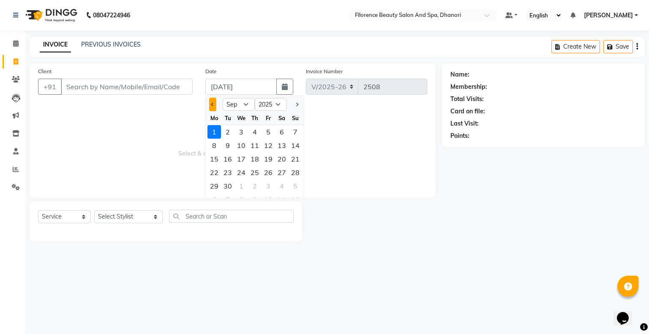
click at [213, 103] on span "Previous month" at bounding box center [212, 104] width 3 height 3
select select "8"
click at [285, 188] on div "30" at bounding box center [282, 186] width 14 height 14
type input "30-08-2025"
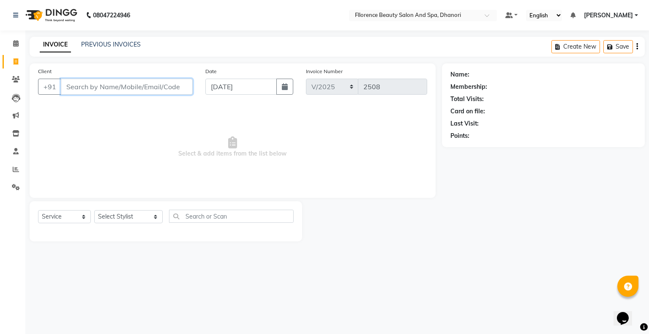
click at [158, 82] on input "Client" at bounding box center [127, 87] width 132 height 16
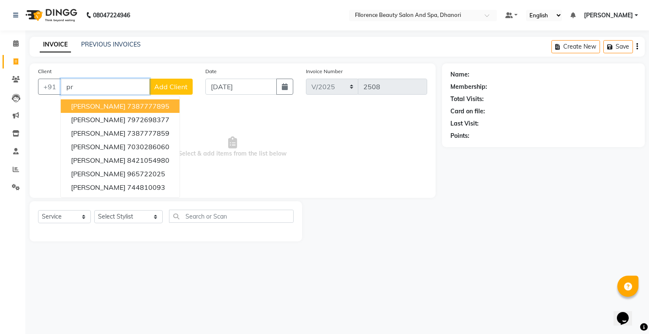
type input "p"
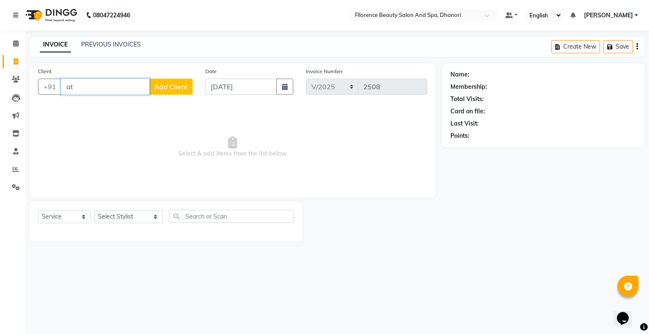
type input "a"
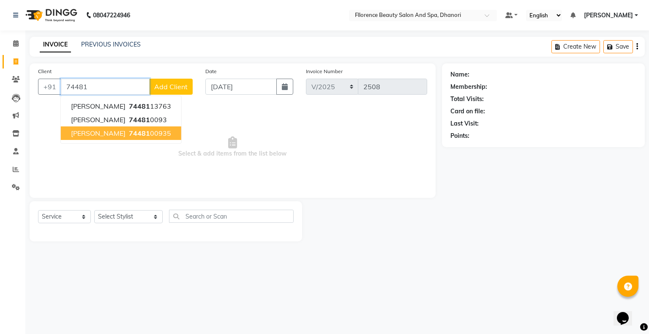
click at [151, 136] on ngb-highlight "74481 00935" at bounding box center [149, 133] width 44 height 8
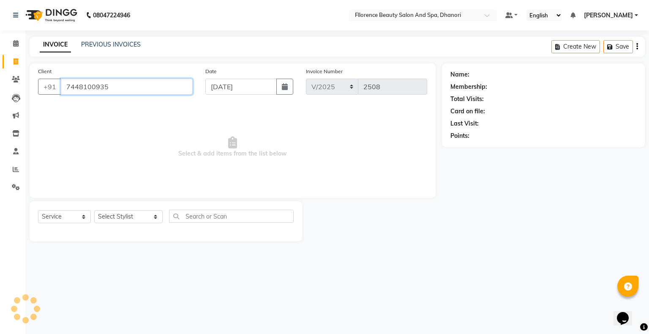
type input "7448100935"
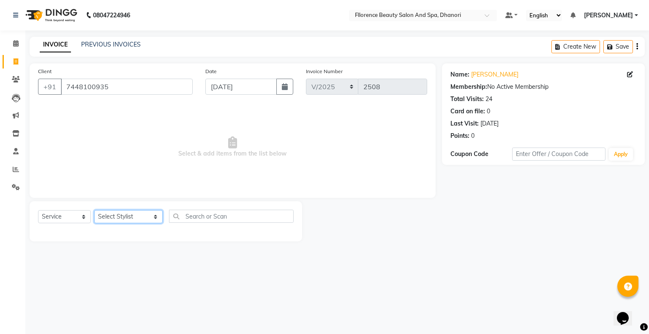
click at [121, 216] on select "Select Stylist [PERSON_NAME] [PERSON_NAME] arjun [PERSON_NAME] [PERSON_NAME] [P…" at bounding box center [128, 216] width 68 height 13
select select "3692"
click at [94, 211] on select "Select Stylist [PERSON_NAME] [PERSON_NAME] arjun [PERSON_NAME] [PERSON_NAME] [P…" at bounding box center [128, 216] width 68 height 13
click at [76, 217] on select "Select Service Product Membership Package Voucher Prepaid Gift Card" at bounding box center [64, 216] width 53 height 13
select select "package"
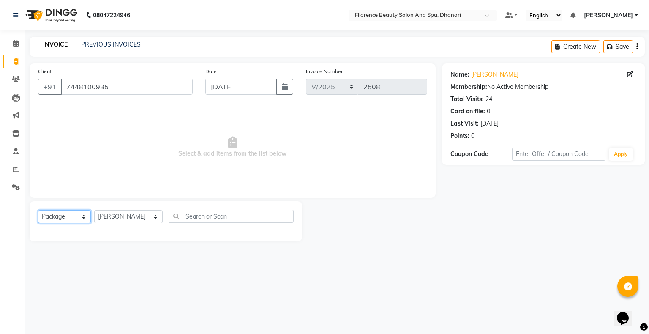
click at [38, 211] on select "Select Service Product Membership Package Voucher Prepaid Gift Card" at bounding box center [64, 216] width 53 height 13
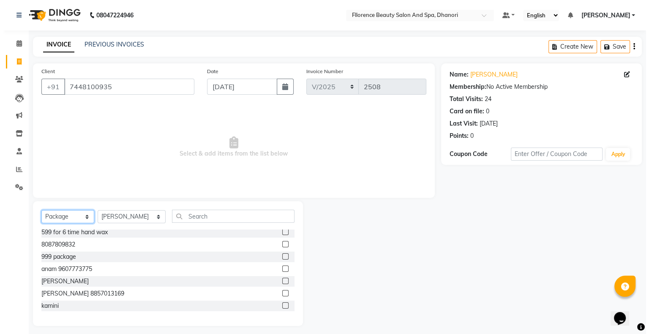
scroll to position [85, 0]
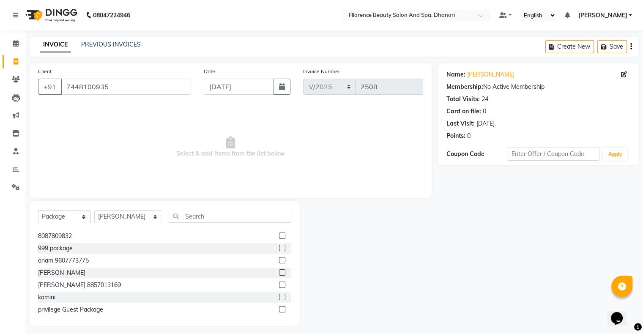
click at [279, 308] on label at bounding box center [282, 309] width 6 height 6
click at [279, 308] on input "checkbox" at bounding box center [281, 309] width 5 height 5
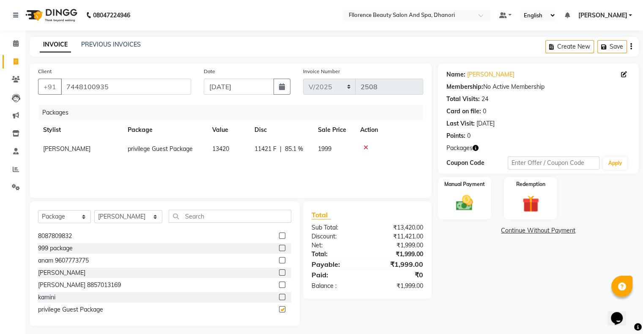
checkbox input "false"
click at [104, 218] on select "Select Stylist [PERSON_NAME] [PERSON_NAME] arjun [PERSON_NAME] [PERSON_NAME] [P…" at bounding box center [128, 216] width 68 height 13
click at [63, 215] on select "Select Service Product Membership Package Voucher Prepaid Gift Card" at bounding box center [64, 216] width 53 height 13
select select "service"
click at [38, 211] on select "Select Service Product Membership Package Voucher Prepaid Gift Card" at bounding box center [64, 216] width 53 height 13
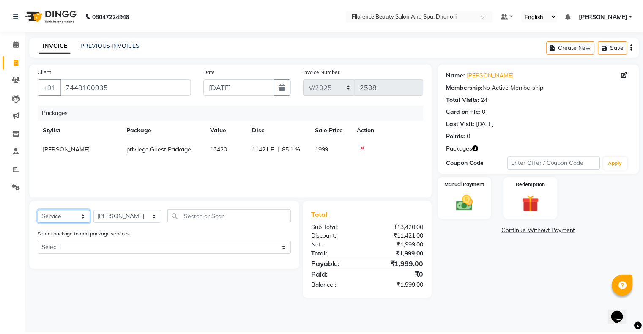
scroll to position [0, 0]
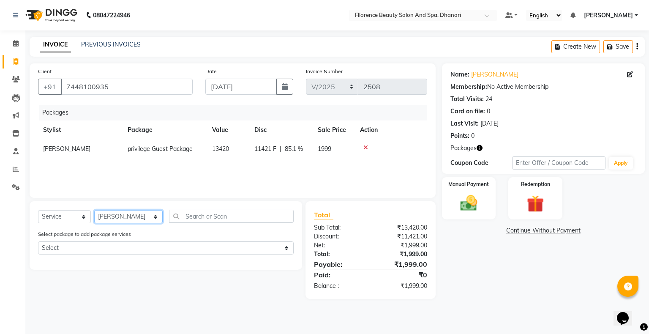
click at [126, 215] on select "Select Stylist [PERSON_NAME] [PERSON_NAME] arjun [PERSON_NAME] [PERSON_NAME] [P…" at bounding box center [128, 216] width 68 height 13
select select "89854"
click at [94, 211] on select "Select Stylist [PERSON_NAME] [PERSON_NAME] arjun [PERSON_NAME] [PERSON_NAME] [P…" at bounding box center [128, 216] width 68 height 13
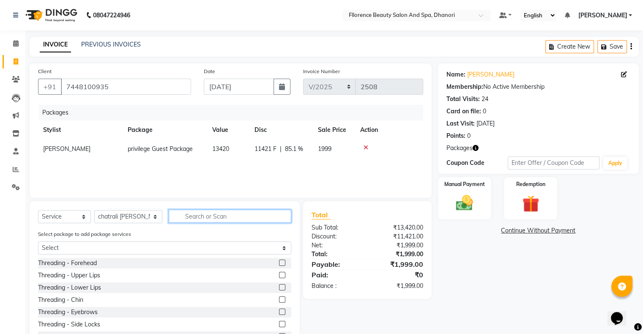
click at [205, 214] on input "text" at bounding box center [230, 216] width 123 height 13
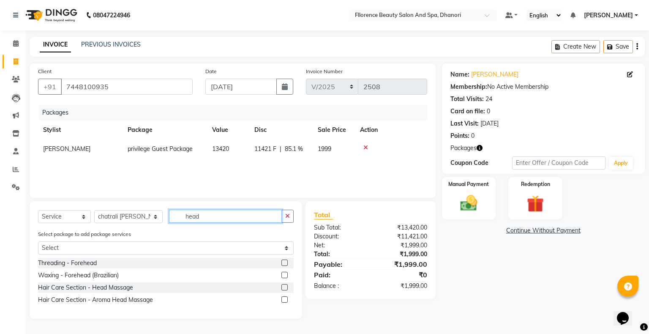
type input "head"
click at [286, 285] on label at bounding box center [285, 287] width 6 height 6
click at [286, 285] on input "checkbox" at bounding box center [284, 287] width 5 height 5
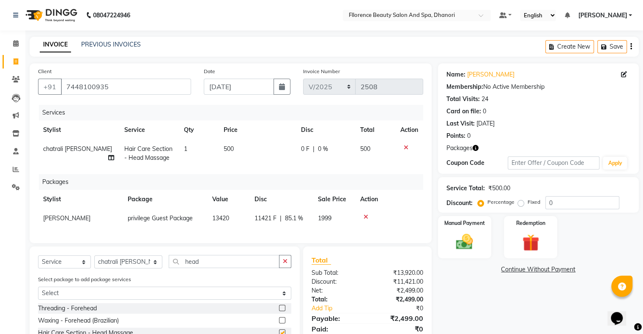
checkbox input "false"
click at [120, 268] on select "Select Stylist [PERSON_NAME] [PERSON_NAME] arjun [PERSON_NAME] [PERSON_NAME] [P…" at bounding box center [128, 261] width 68 height 13
select select "20592"
click at [94, 263] on select "Select Stylist [PERSON_NAME] [PERSON_NAME] arjun [PERSON_NAME] [PERSON_NAME] [P…" at bounding box center [128, 261] width 68 height 13
click at [198, 268] on input "head" at bounding box center [224, 261] width 111 height 13
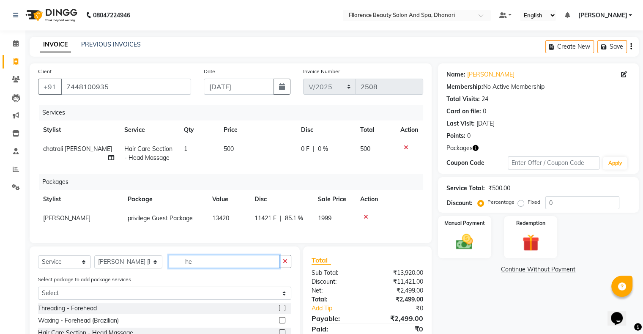
type input "h"
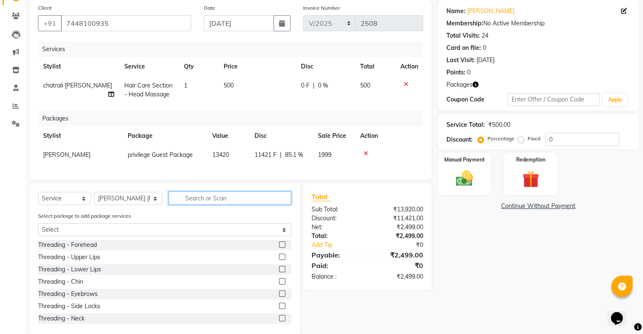
scroll to position [85, 0]
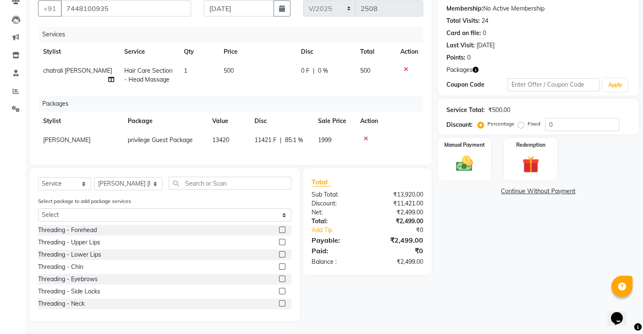
click at [279, 280] on label at bounding box center [282, 279] width 6 height 6
click at [279, 280] on input "checkbox" at bounding box center [281, 279] width 5 height 5
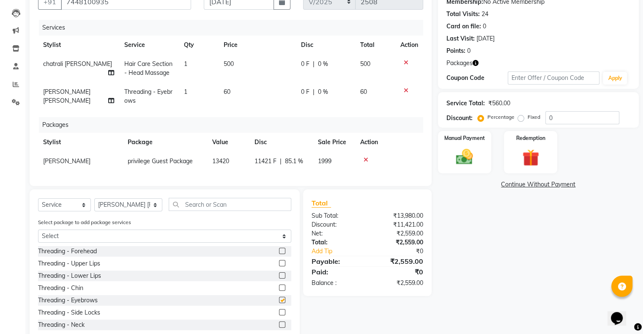
checkbox input "false"
click at [213, 211] on input "text" at bounding box center [230, 204] width 123 height 13
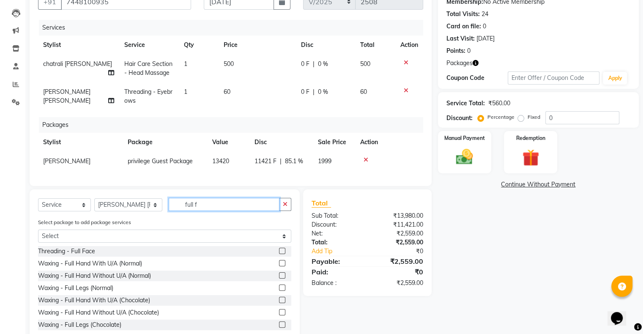
scroll to position [66, 0]
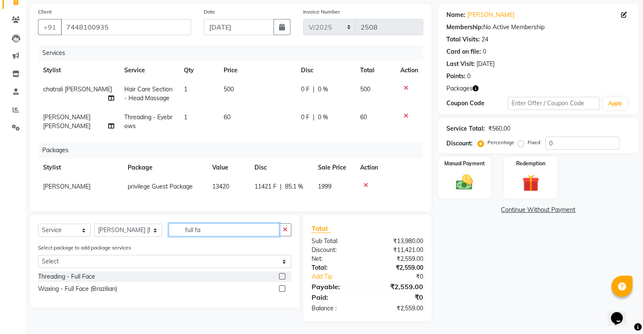
type input "full fa"
click at [280, 275] on label at bounding box center [282, 276] width 6 height 6
click at [280, 275] on input "checkbox" at bounding box center [281, 276] width 5 height 5
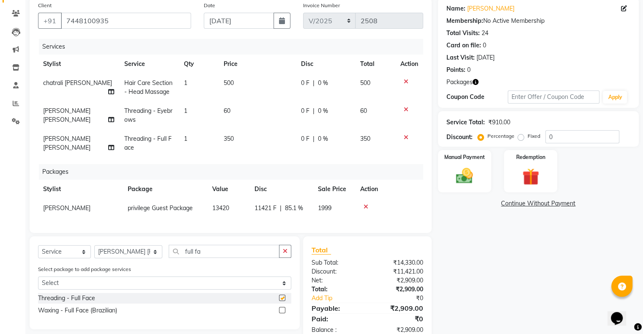
checkbox input "false"
click at [119, 258] on select "Select Stylist [PERSON_NAME] [PERSON_NAME] arjun [PERSON_NAME] [PERSON_NAME] [P…" at bounding box center [128, 251] width 68 height 13
select select "80027"
click at [94, 252] on select "Select Stylist [PERSON_NAME] [PERSON_NAME] arjun [PERSON_NAME] [PERSON_NAME] [P…" at bounding box center [128, 251] width 68 height 13
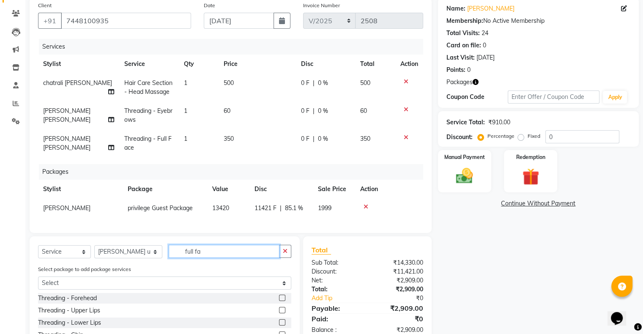
click at [210, 257] on input "full fa" at bounding box center [224, 251] width 111 height 13
type input "f"
type input "gel po"
click at [466, 270] on div "Name: Pradnya Atam Membership: No Active Membership Total Visits: 24 Card on fi…" at bounding box center [541, 175] width 207 height 356
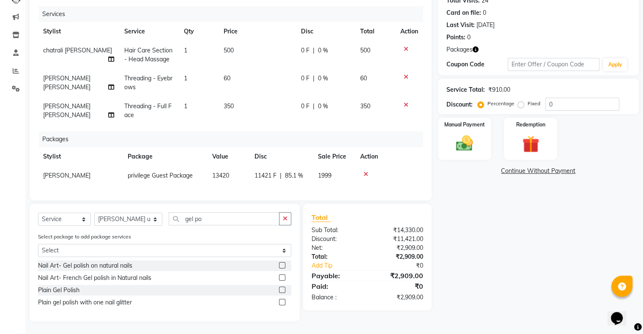
drag, startPoint x: 645, startPoint y: 319, endPoint x: 18, endPoint y: 8, distance: 699.8
click at [283, 302] on label at bounding box center [282, 302] width 6 height 6
click at [283, 302] on input "checkbox" at bounding box center [281, 302] width 5 height 5
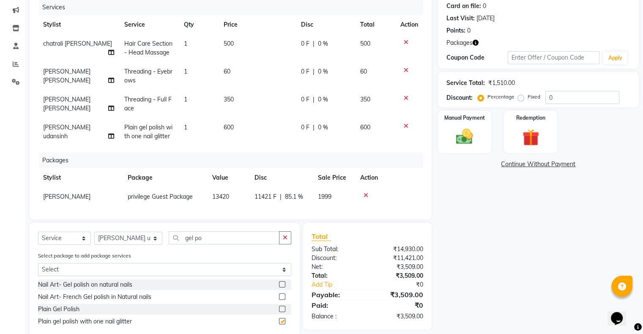
checkbox input "false"
click at [401, 97] on div at bounding box center [409, 98] width 18 height 6
click at [404, 99] on icon at bounding box center [406, 98] width 5 height 6
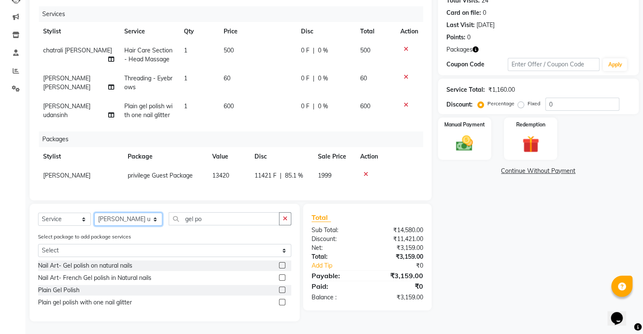
click at [120, 220] on select "Select Stylist [PERSON_NAME] [PERSON_NAME] arjun [PERSON_NAME] [PERSON_NAME] [P…" at bounding box center [128, 219] width 68 height 13
select select "20592"
click at [94, 213] on select "Select Stylist [PERSON_NAME] [PERSON_NAME] arjun [PERSON_NAME] [PERSON_NAME] [P…" at bounding box center [128, 219] width 68 height 13
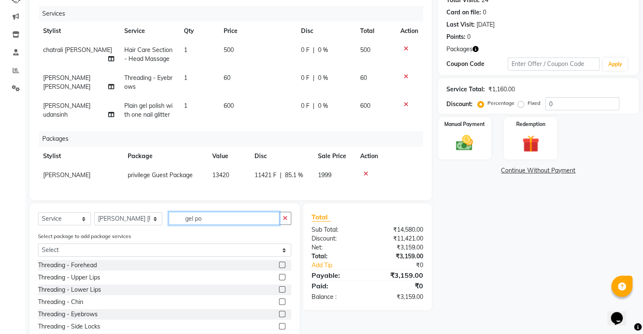
click at [221, 218] on input "gel po" at bounding box center [224, 218] width 111 height 13
type input "g"
type input "face"
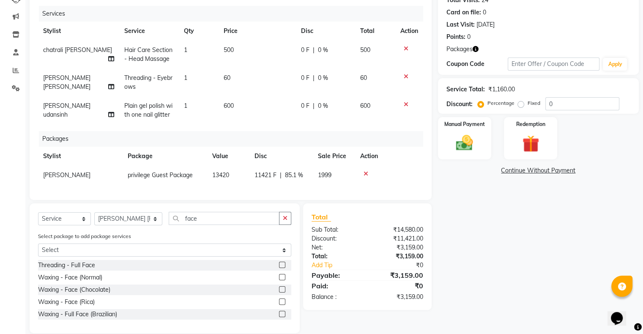
click at [280, 316] on label at bounding box center [282, 314] width 6 height 6
click at [280, 316] on input "checkbox" at bounding box center [281, 314] width 5 height 5
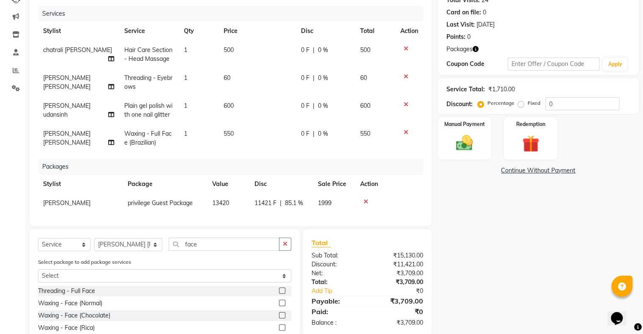
checkbox input "false"
click at [528, 104] on label "Fixed" at bounding box center [534, 103] width 13 height 8
click at [520, 104] on input "Fixed" at bounding box center [523, 103] width 6 height 6
radio input "true"
click at [573, 105] on input "0" at bounding box center [582, 103] width 74 height 13
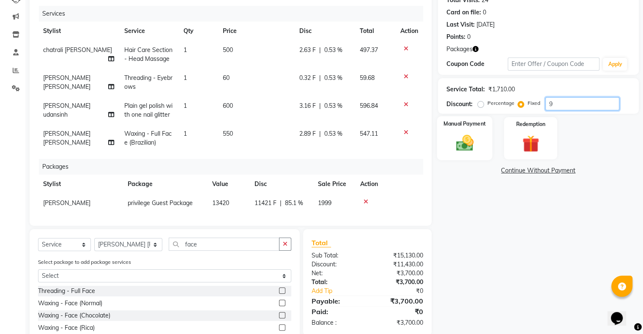
type input "9"
click at [468, 142] on img at bounding box center [464, 143] width 28 height 20
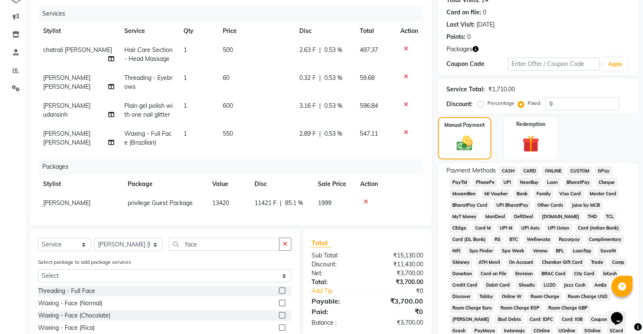
click at [600, 170] on span "GPay" at bounding box center [603, 171] width 17 height 10
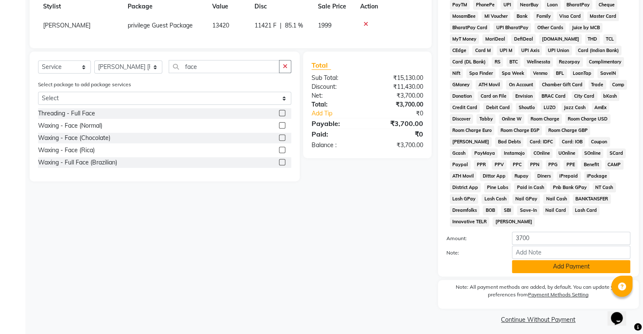
click at [573, 260] on button "Add Payment" at bounding box center [571, 266] width 118 height 13
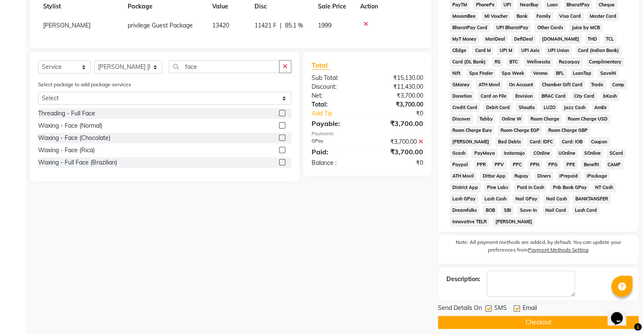
click at [528, 317] on button "Checkout" at bounding box center [538, 322] width 201 height 13
